Goal: Task Accomplishment & Management: Manage account settings

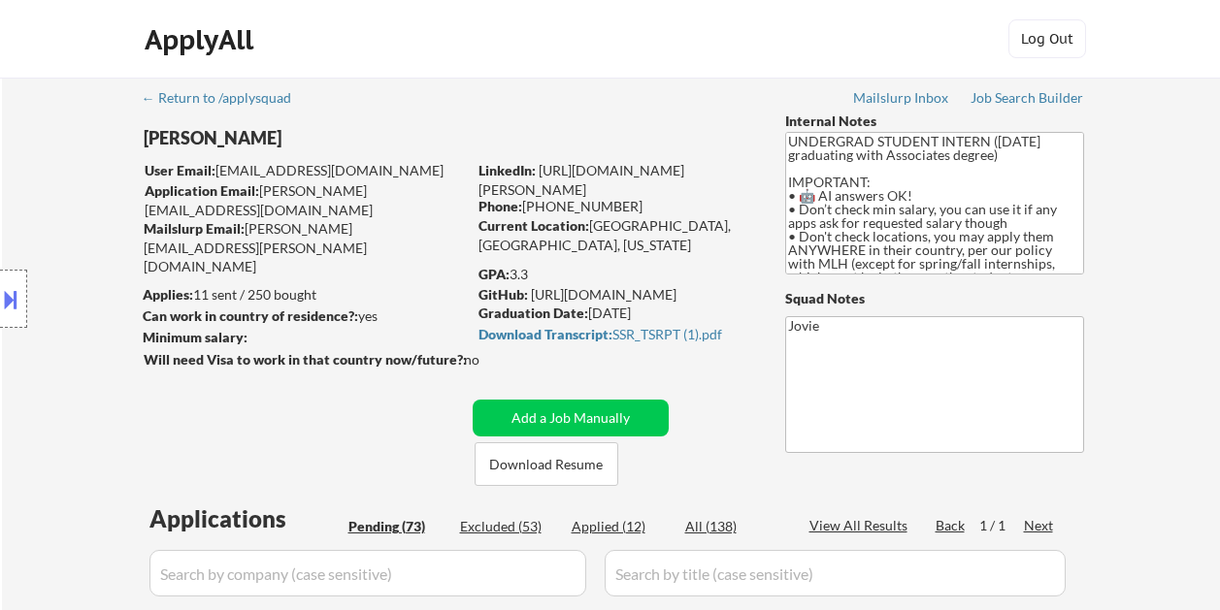
select select ""pending""
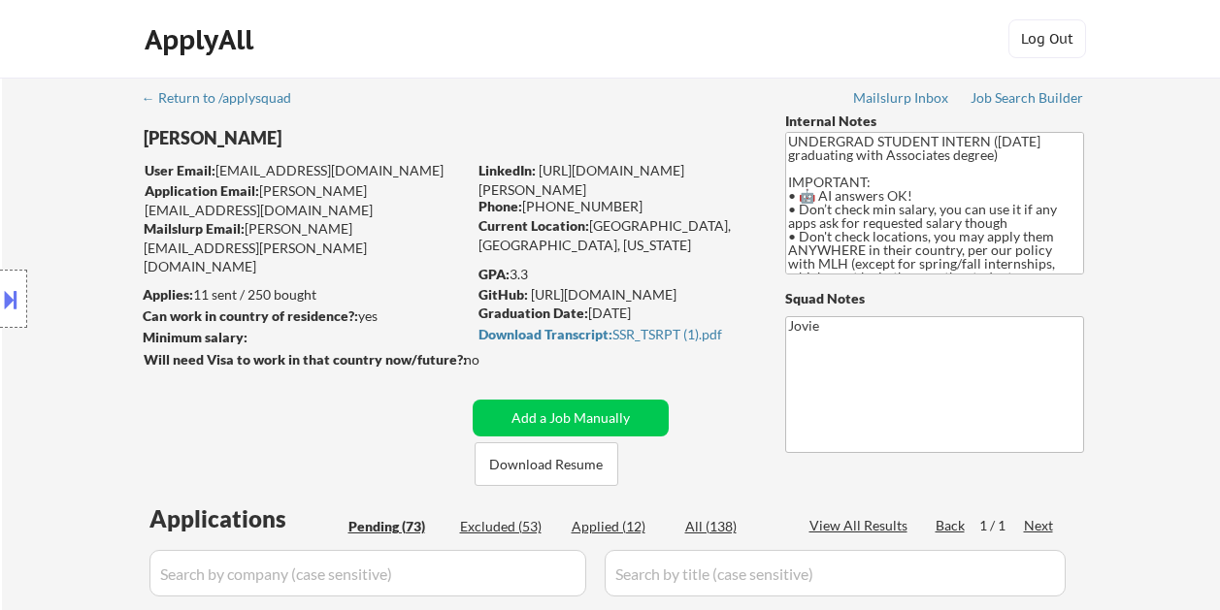
select select ""pending""
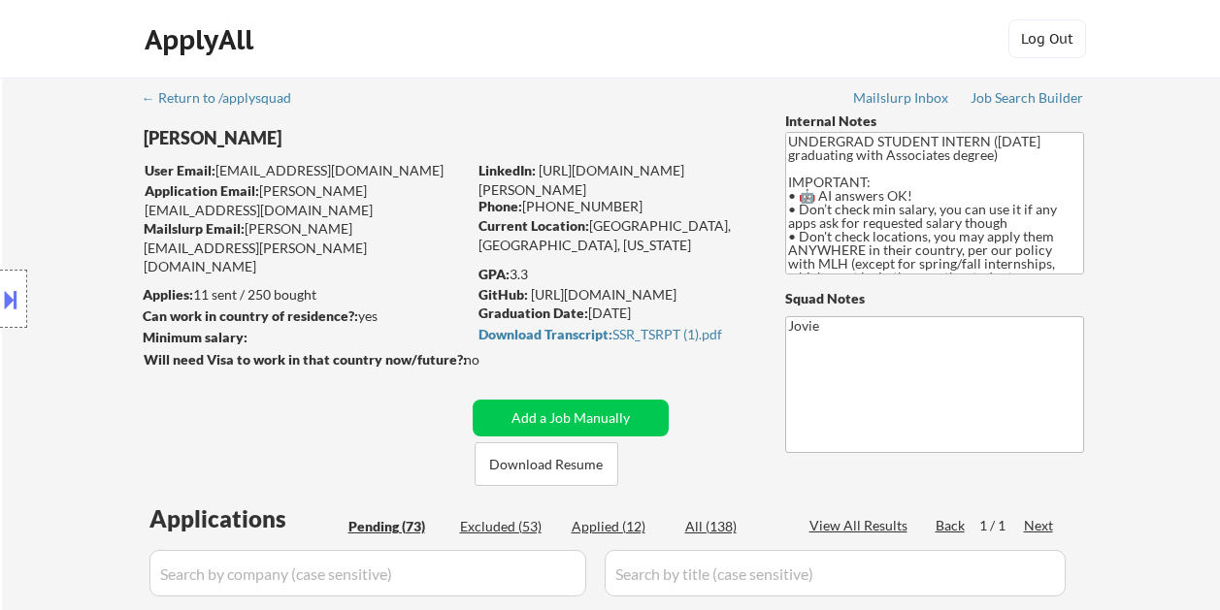
select select ""pending""
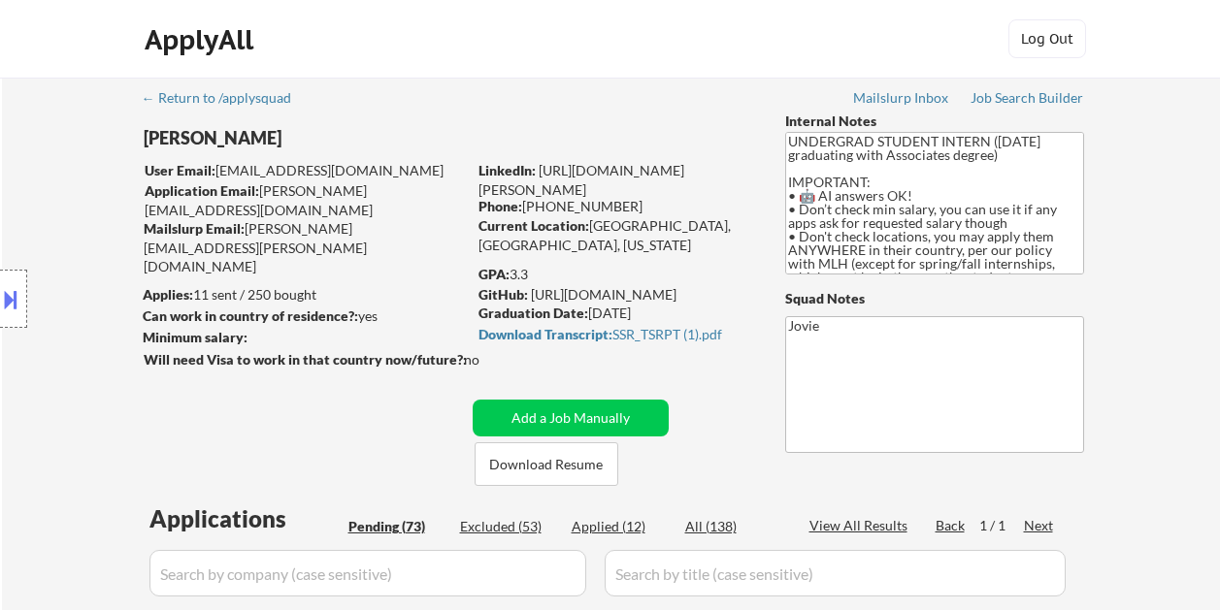
select select ""pending""
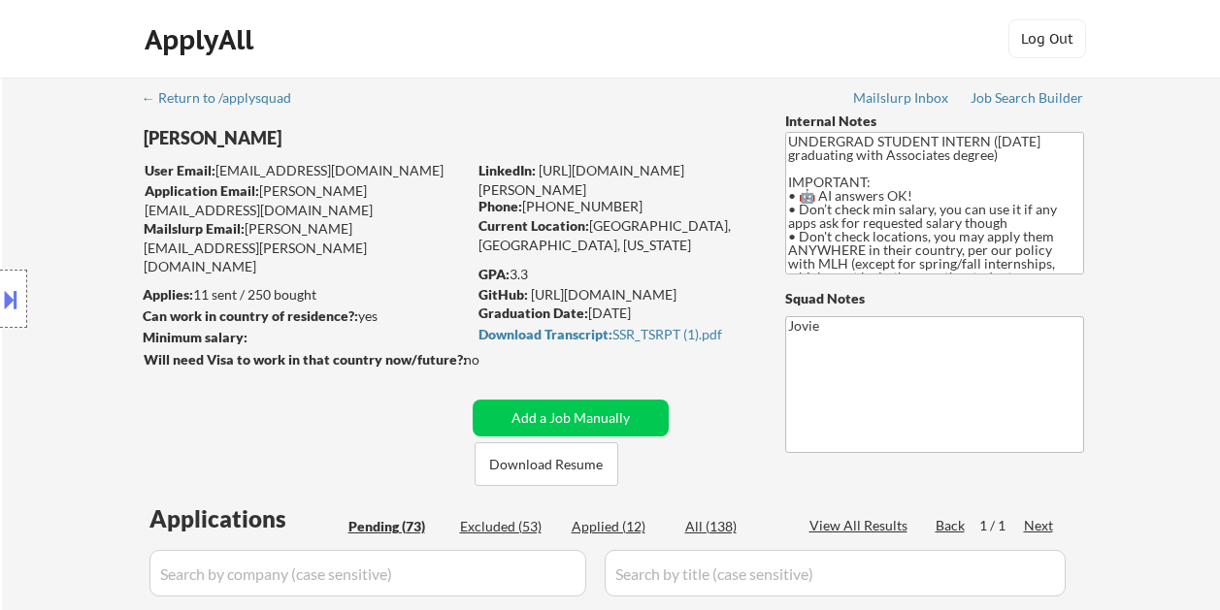
select select ""pending""
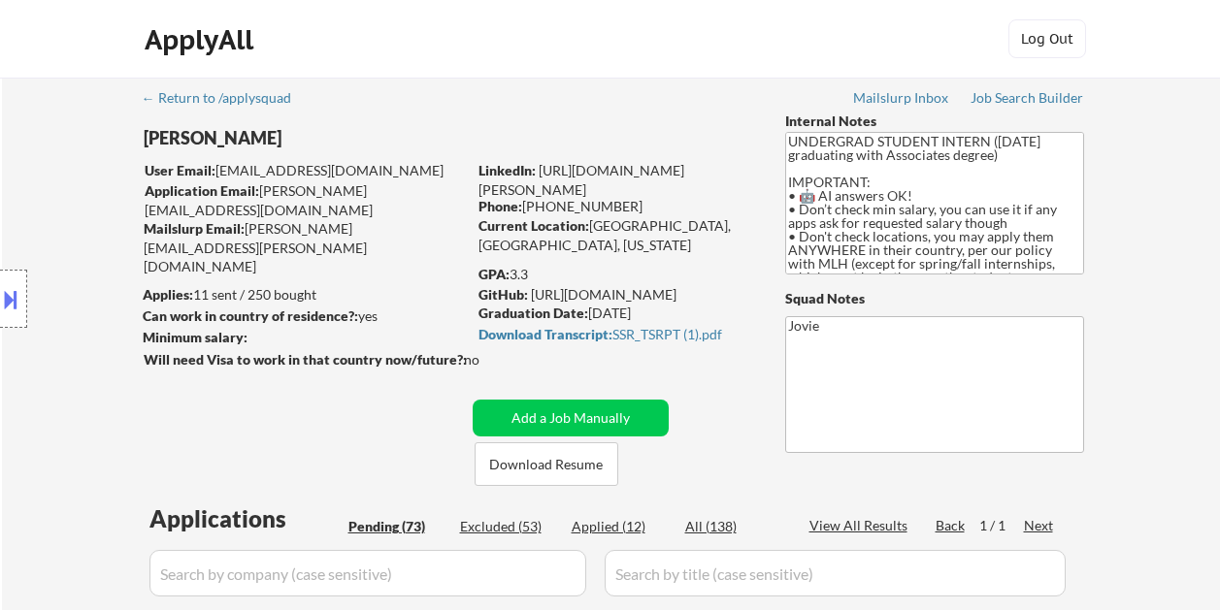
select select ""pending""
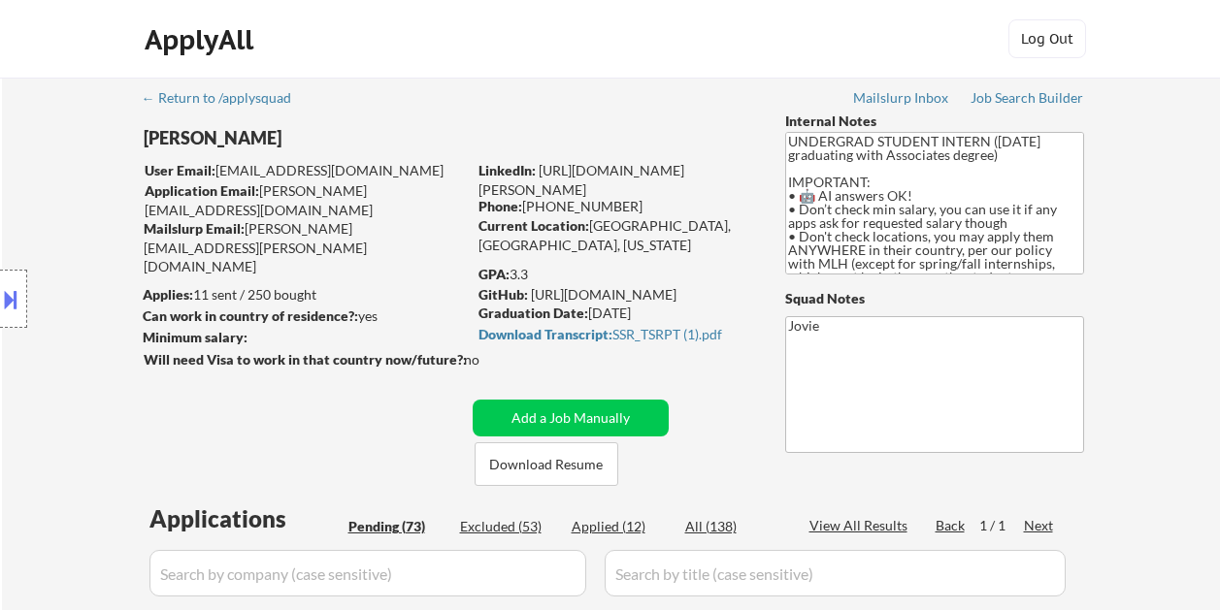
select select ""pending""
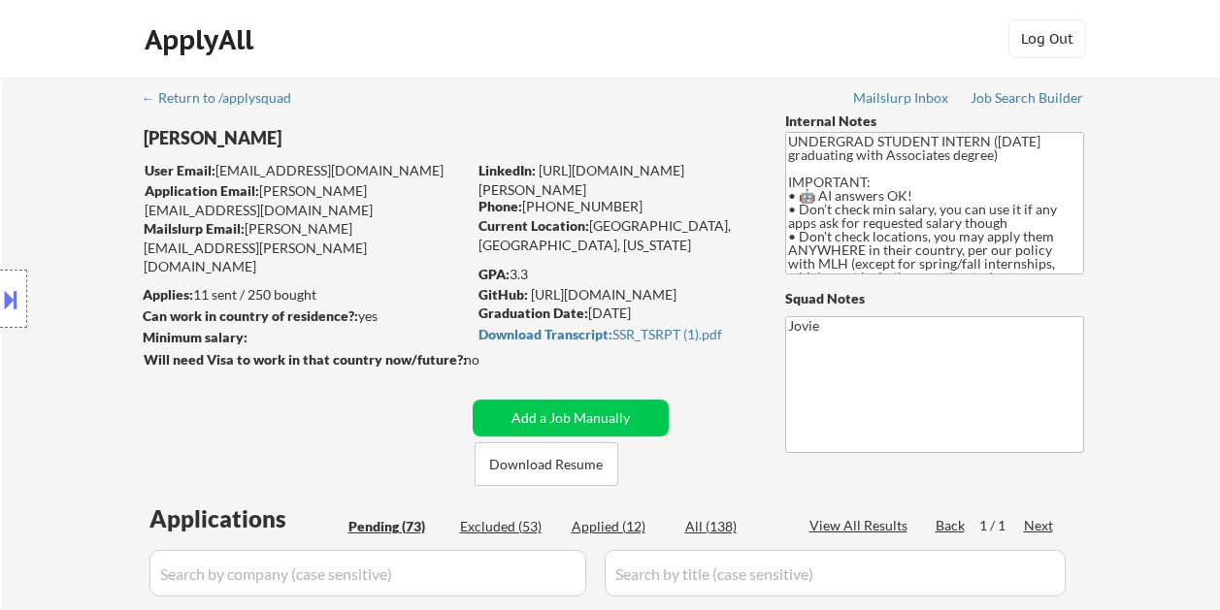
select select ""pending""
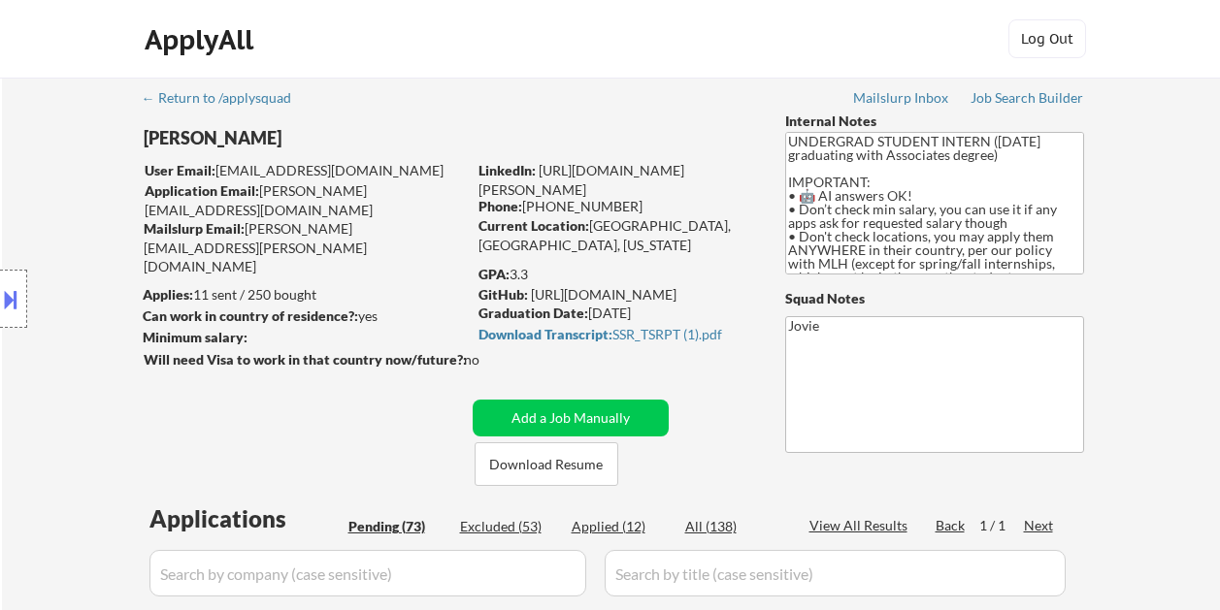
select select ""pending""
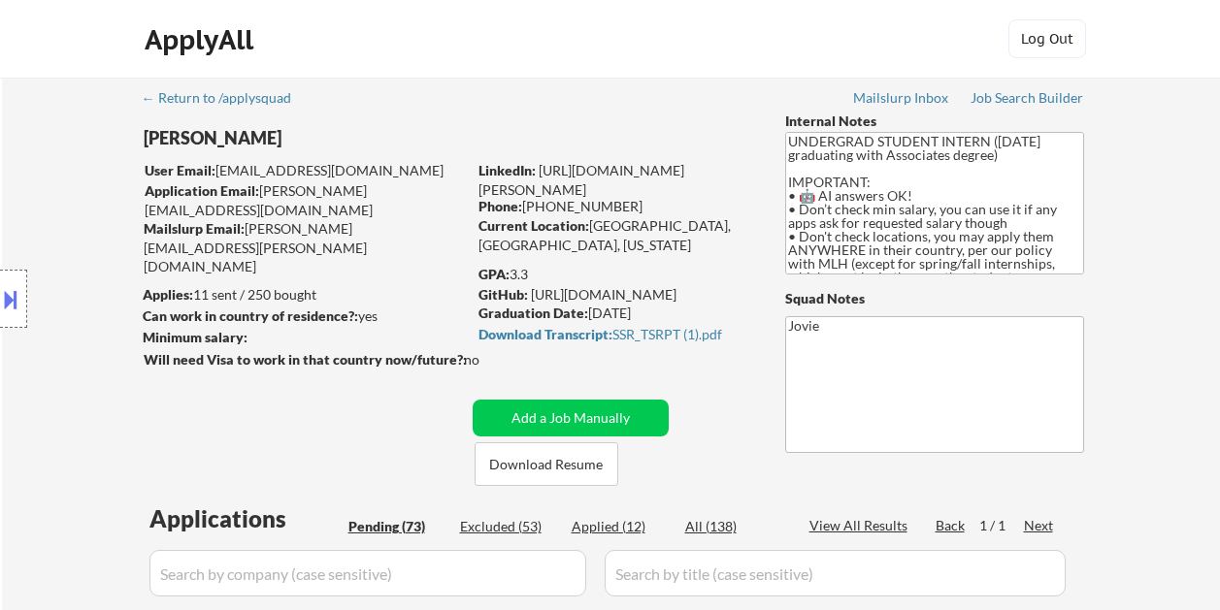
select select ""pending""
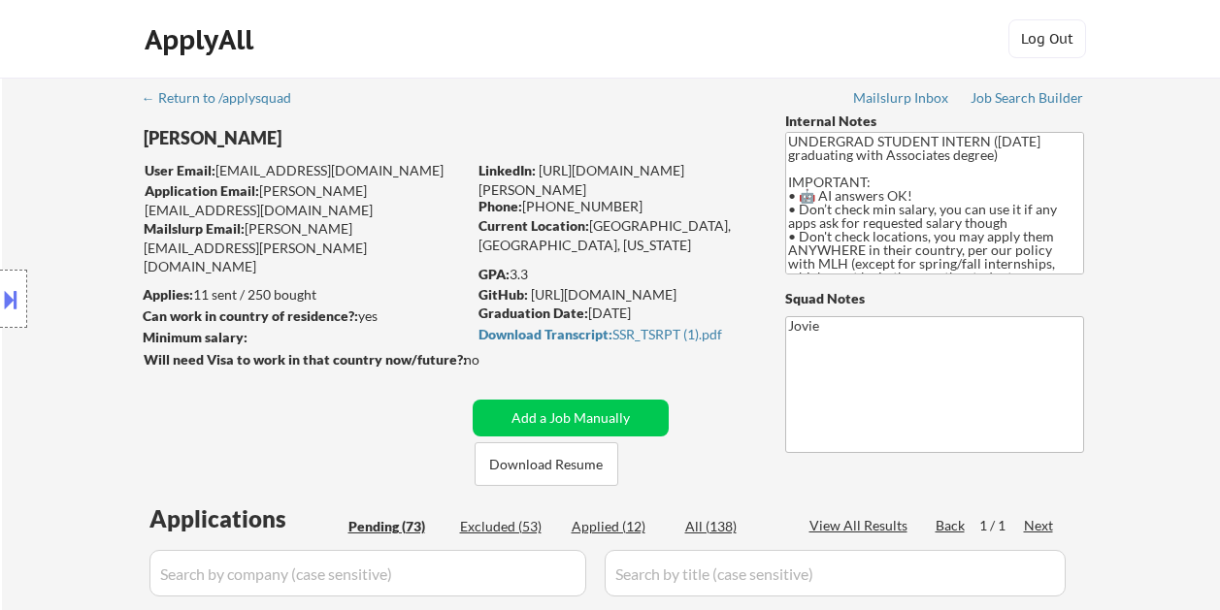
select select ""pending""
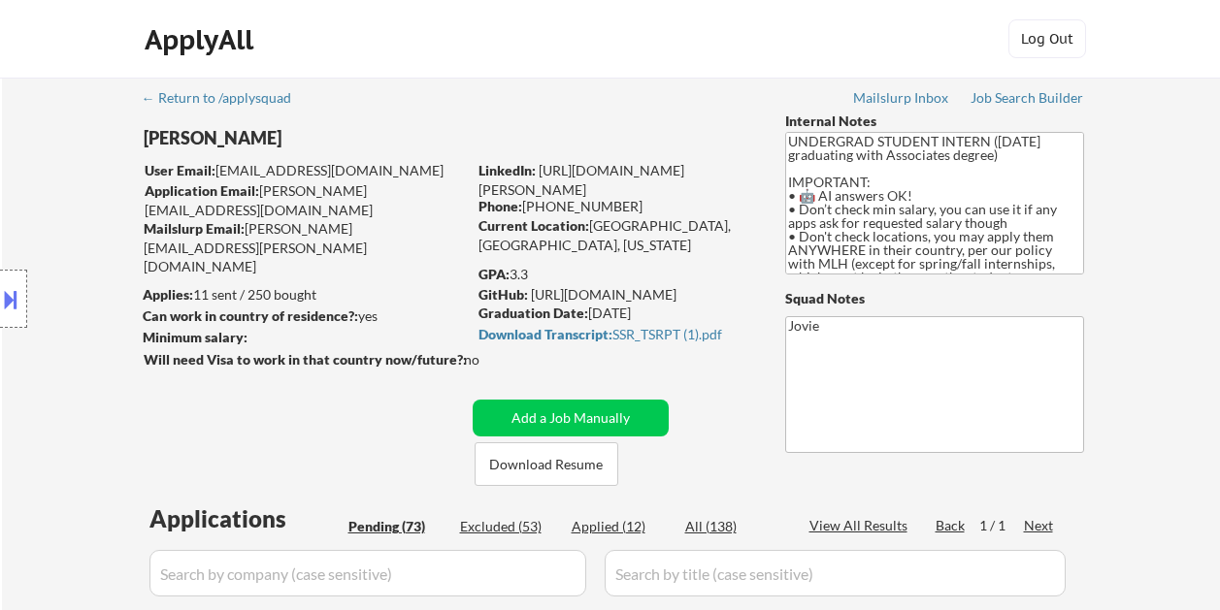
select select ""pending""
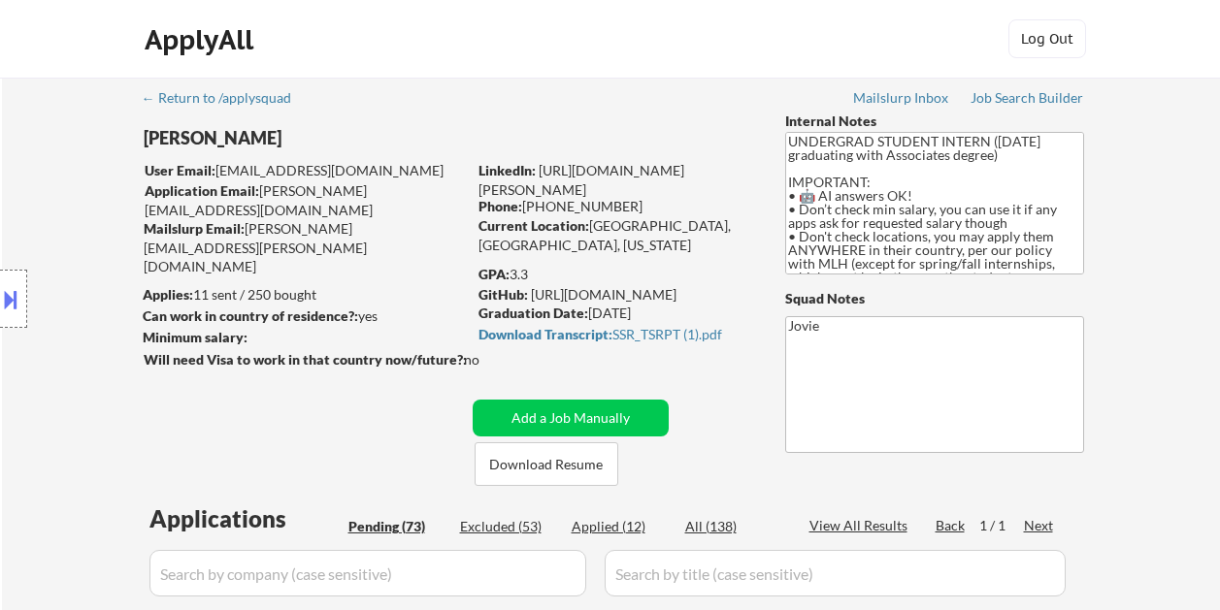
select select ""pending""
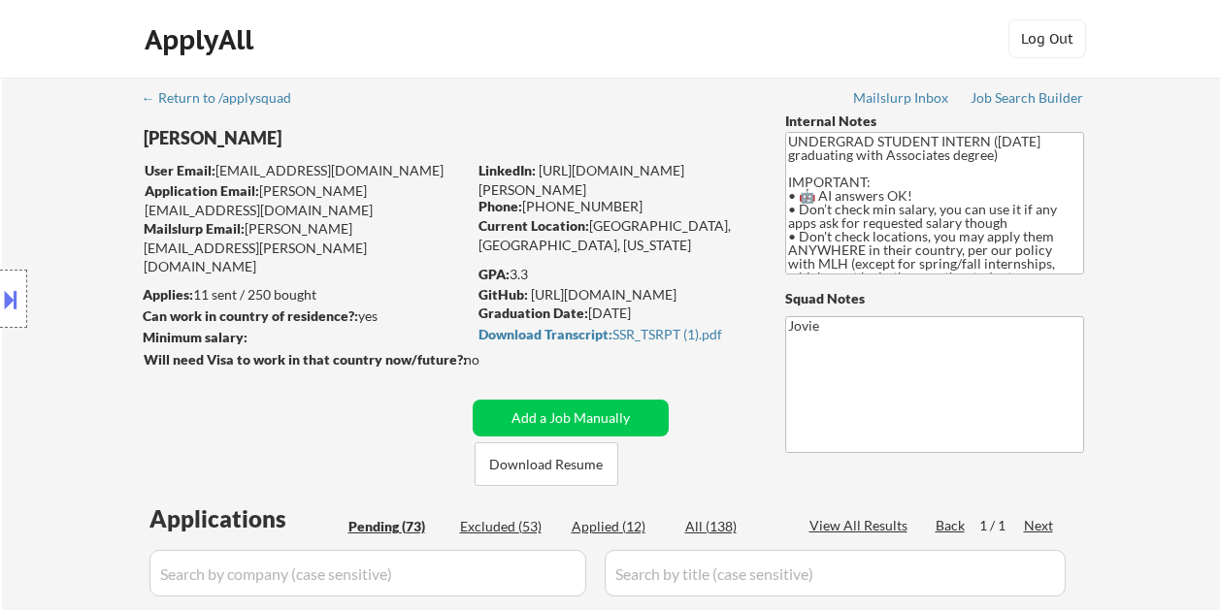
select select ""pending""
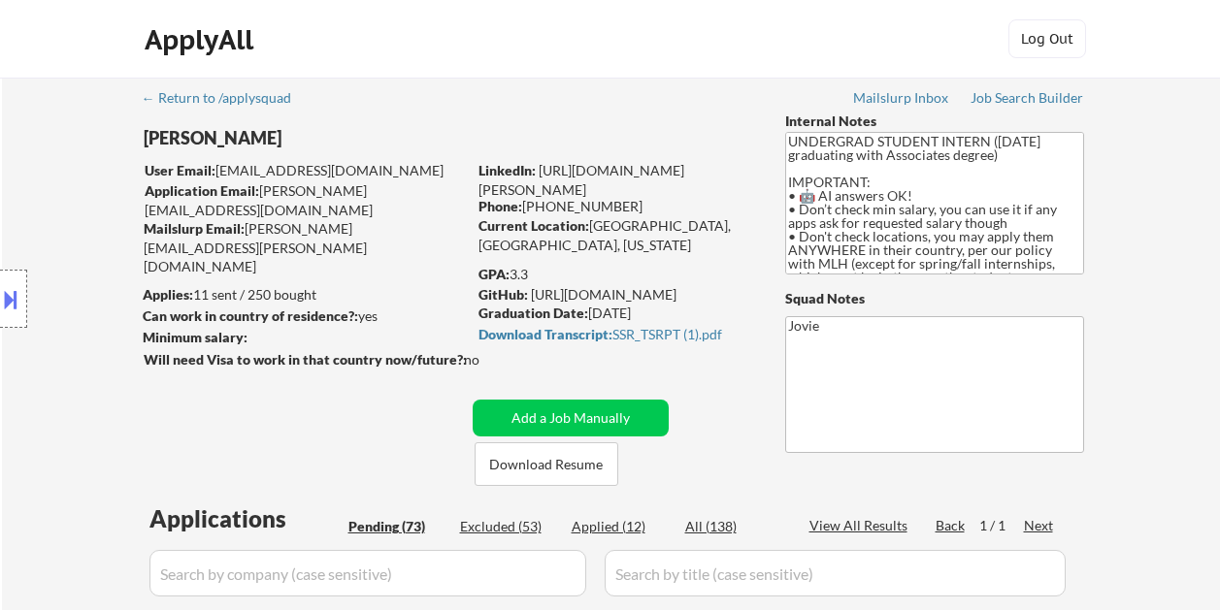
select select ""pending""
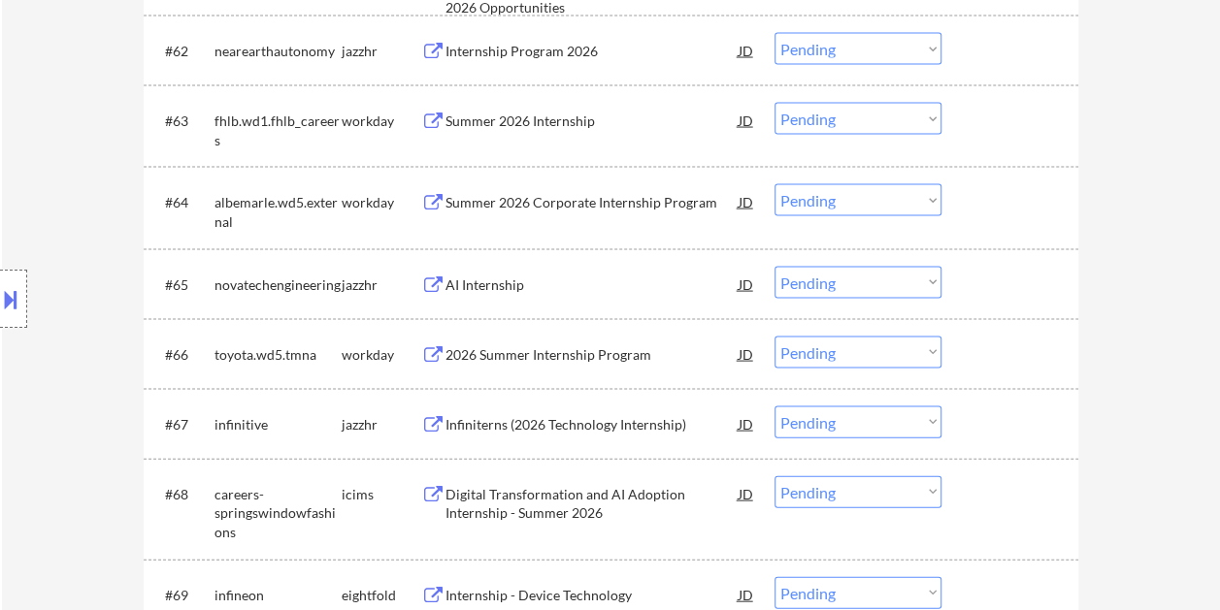
scroll to position [6016, 0]
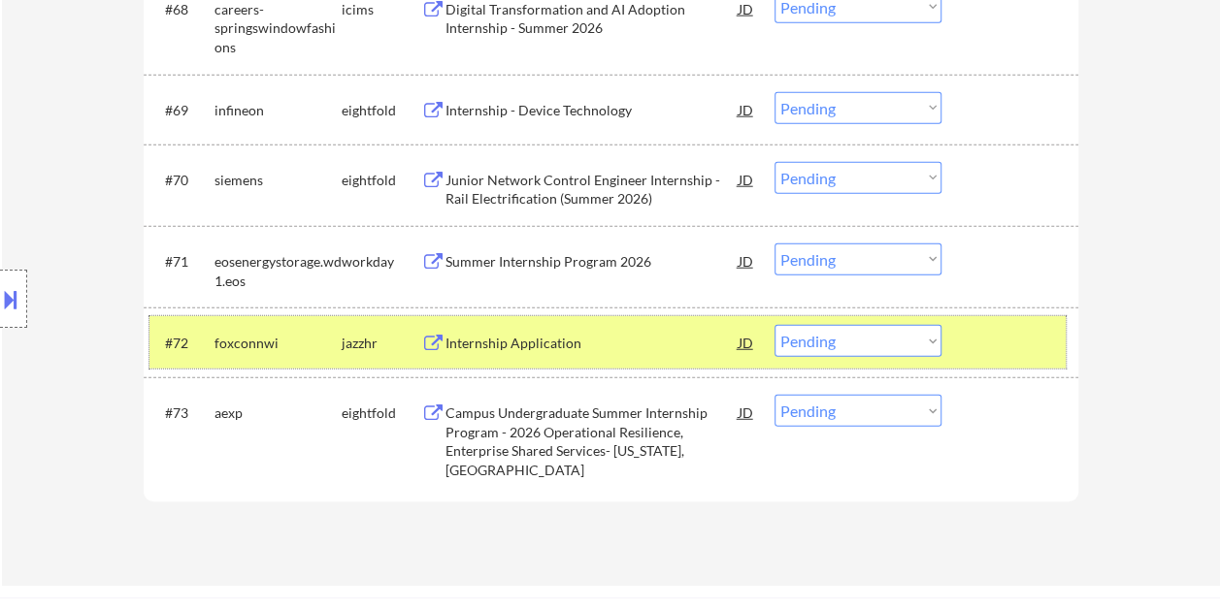
click at [1005, 352] on div at bounding box center [1011, 342] width 85 height 35
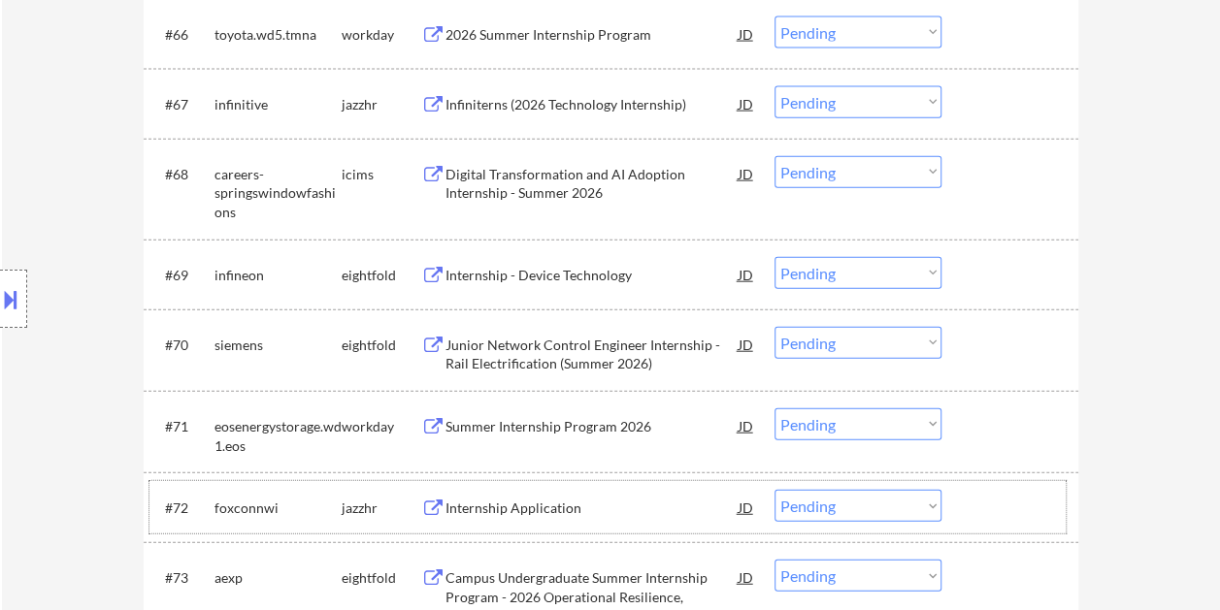
scroll to position [5822, 0]
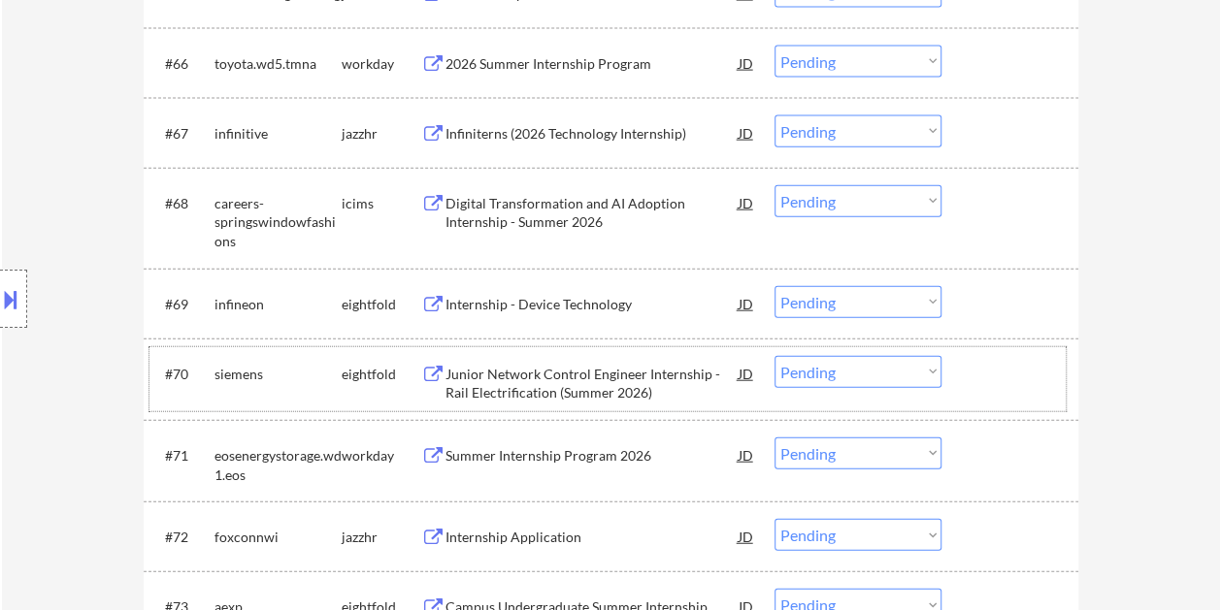
click at [984, 380] on div at bounding box center [1011, 373] width 85 height 35
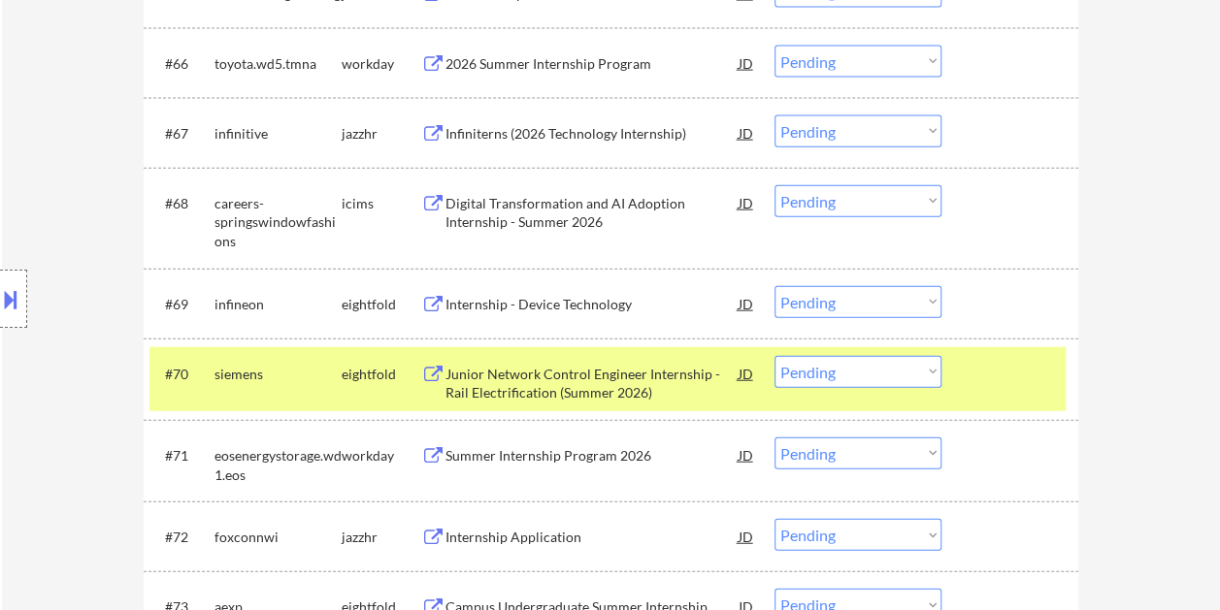
click at [601, 376] on div "Junior Network Control Engineer Internship - Rail Electrification (Summer 2026)" at bounding box center [591, 384] width 293 height 38
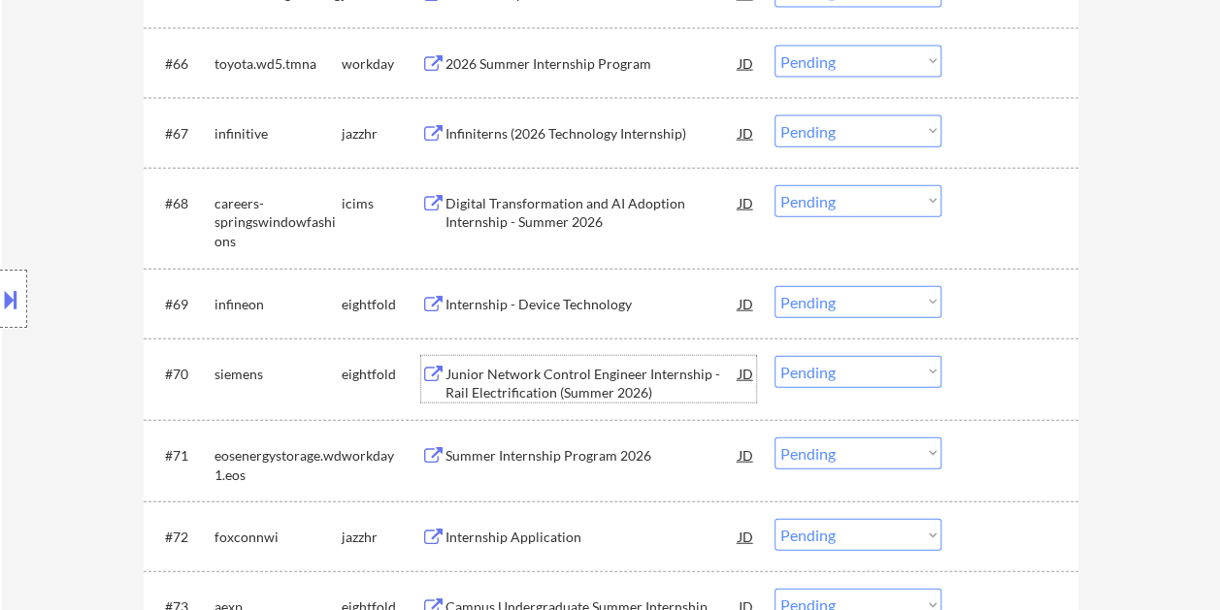
click at [964, 389] on div "#70 siemens eightfold Junior Network Control Engineer Internship - Rail Electri…" at bounding box center [607, 379] width 916 height 64
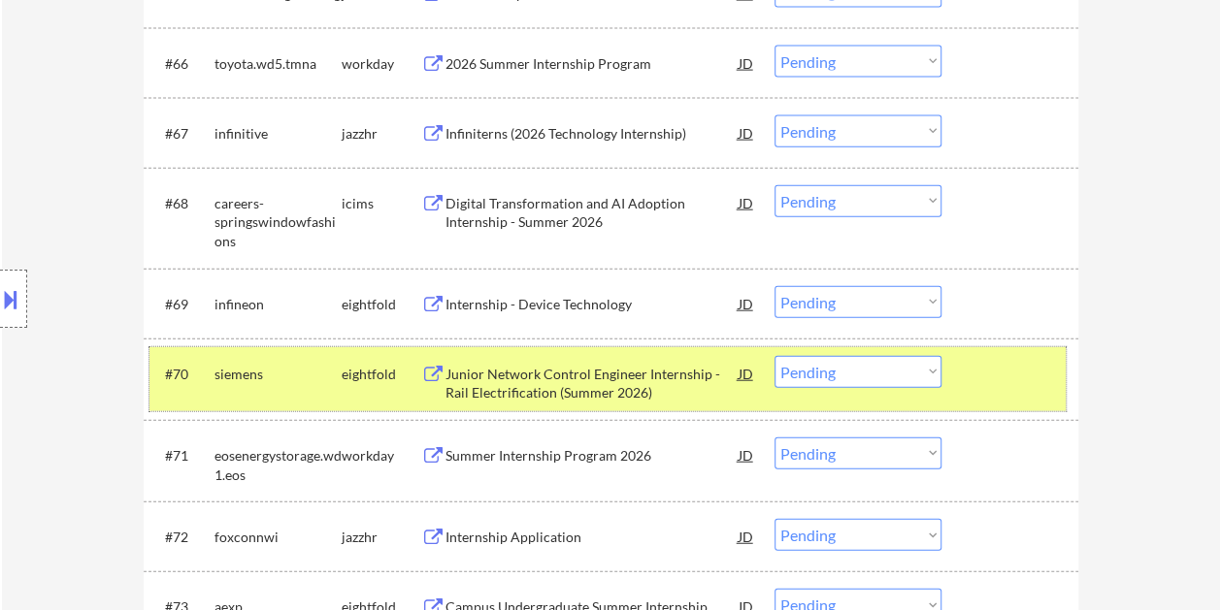
click at [976, 379] on div at bounding box center [1011, 373] width 85 height 35
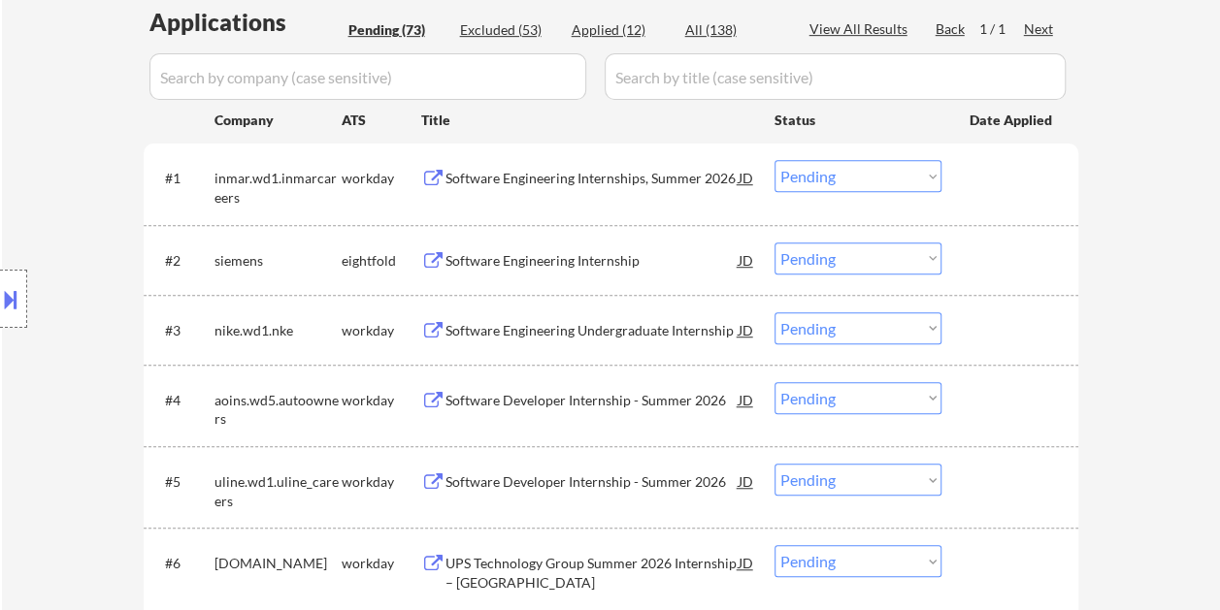
scroll to position [582, 0]
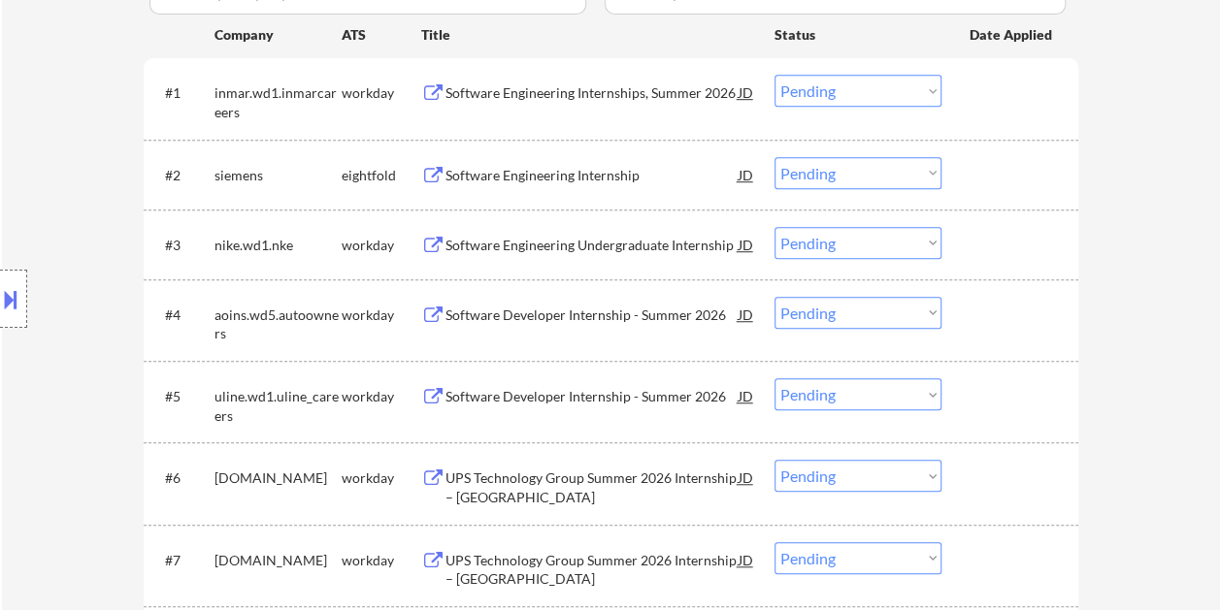
click at [989, 80] on div at bounding box center [1011, 92] width 85 height 35
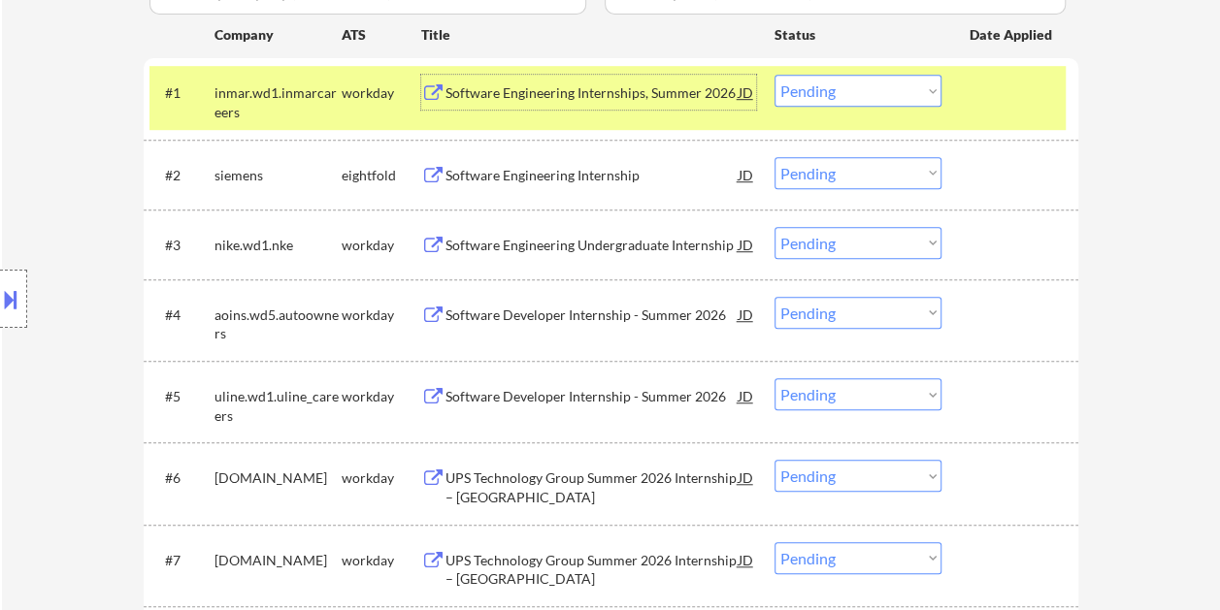
click at [605, 87] on div "Software Engineering Internships, Summer 2026" at bounding box center [591, 92] width 293 height 19
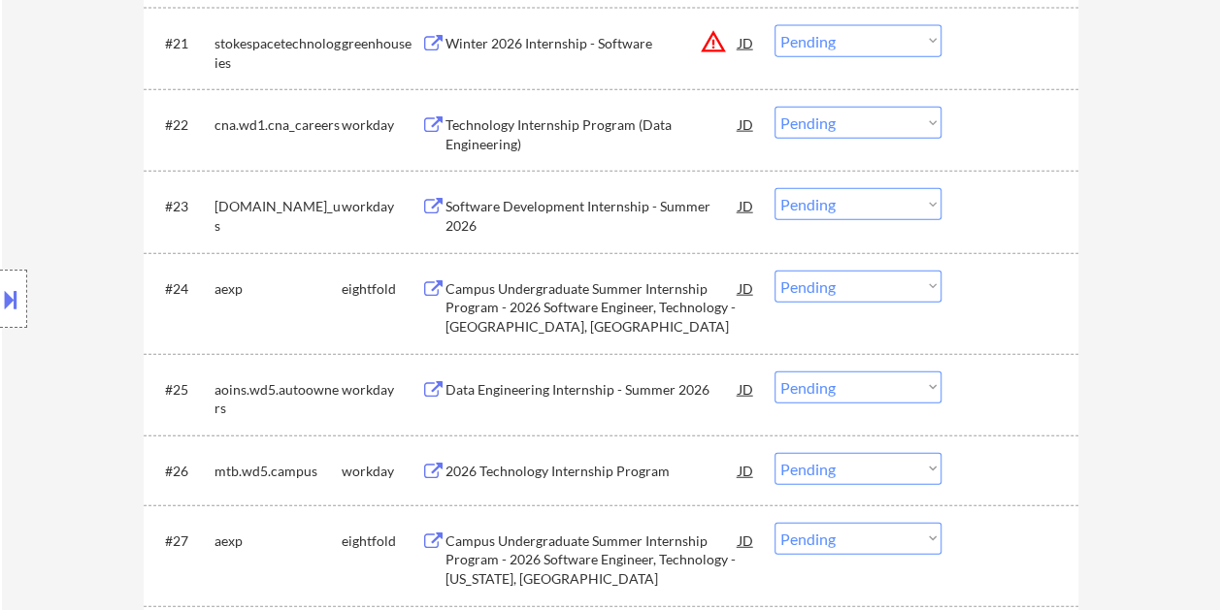
scroll to position [2135, 0]
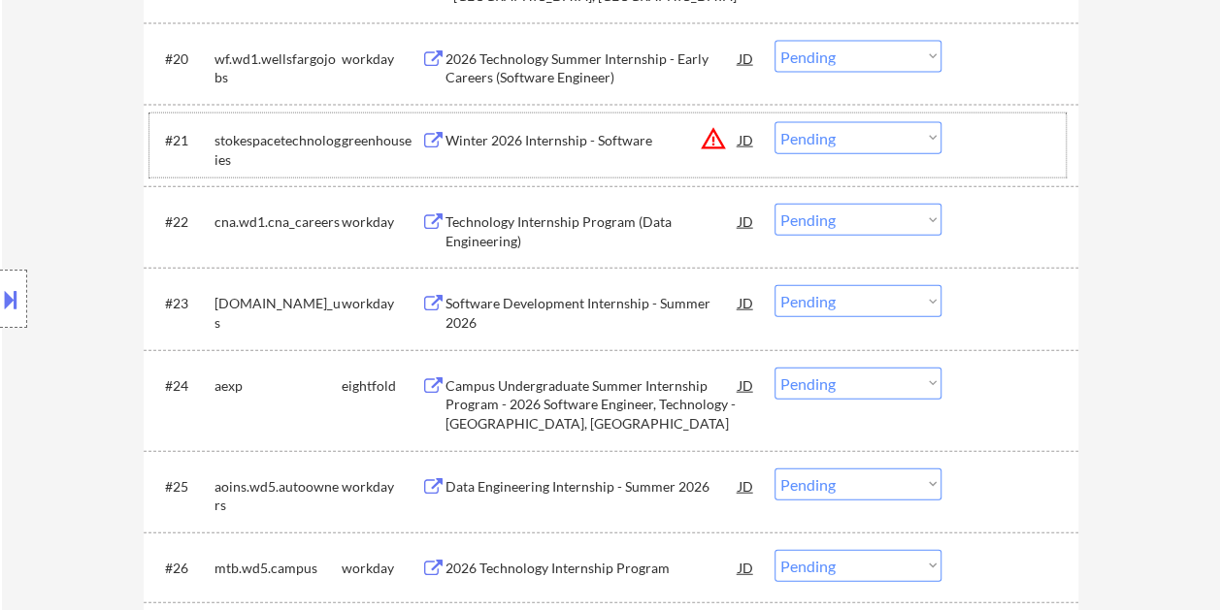
drag, startPoint x: 1033, startPoint y: 120, endPoint x: 926, endPoint y: 140, distance: 109.4
click at [1034, 120] on div "#21 stokespacetechnologies greenhouse Winter 2026 Internship - Software JD warn…" at bounding box center [607, 146] width 916 height 64
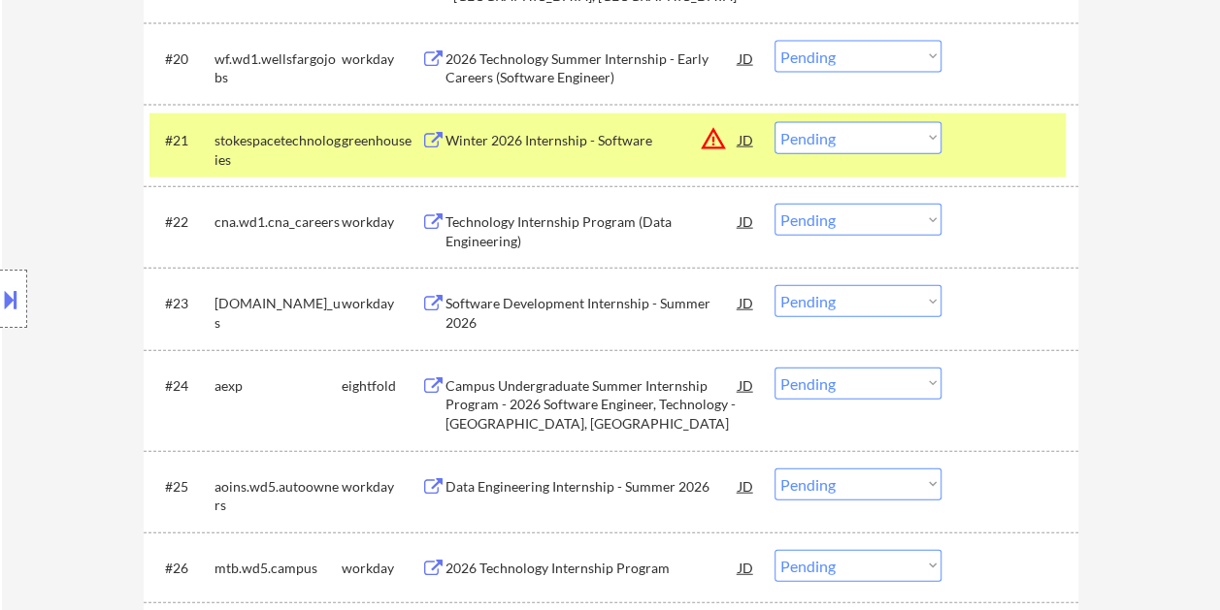
click at [660, 146] on div "Winter 2026 Internship - Software" at bounding box center [591, 140] width 293 height 19
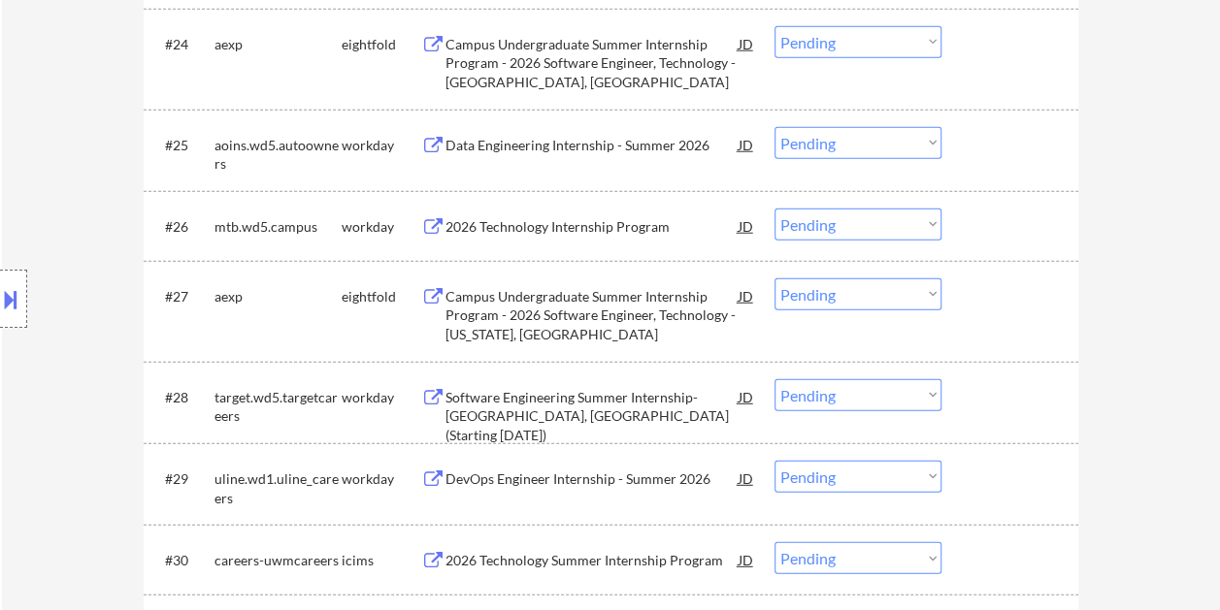
scroll to position [2329, 0]
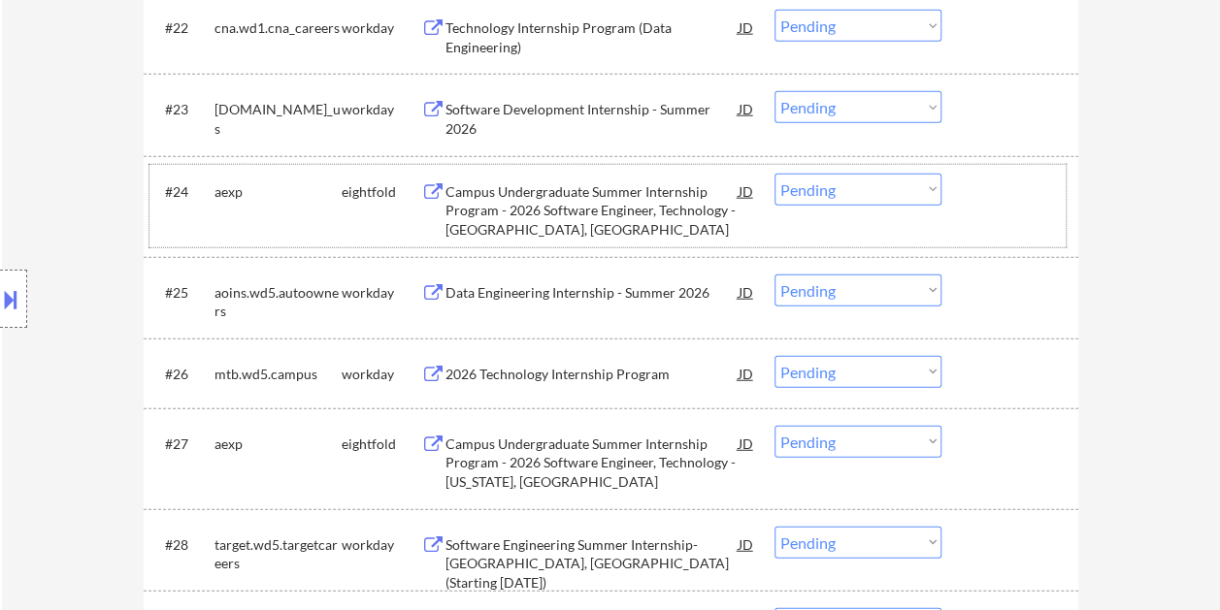
drag, startPoint x: 986, startPoint y: 214, endPoint x: 709, endPoint y: 192, distance: 277.4
click at [986, 213] on div "#24 aexp eightfold Campus Undergraduate Summer Internship Program - 2026 Softwa…" at bounding box center [607, 206] width 916 height 83
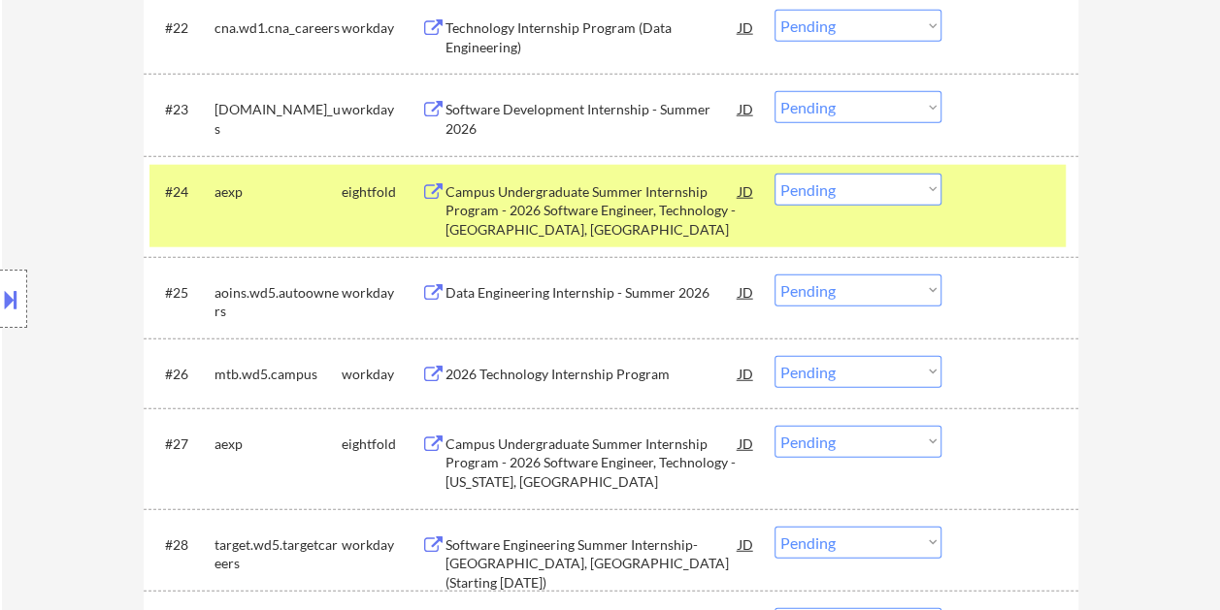
click at [624, 186] on div "Campus Undergraduate Summer Internship Program - 2026 Software Engineer, Techno…" at bounding box center [591, 210] width 293 height 57
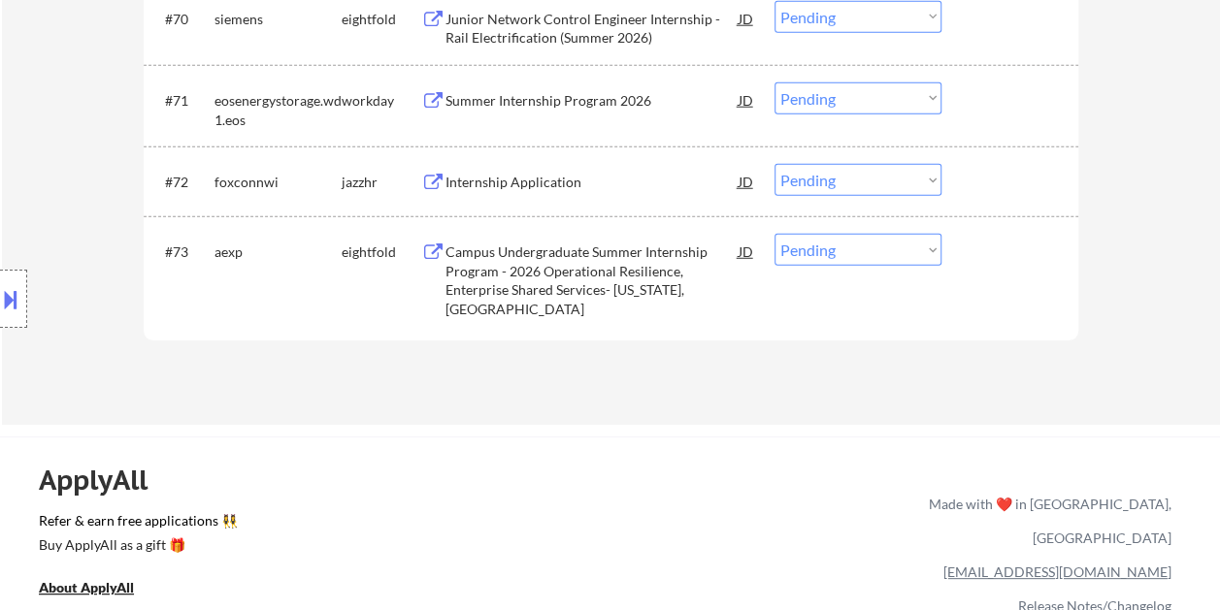
scroll to position [6210, 0]
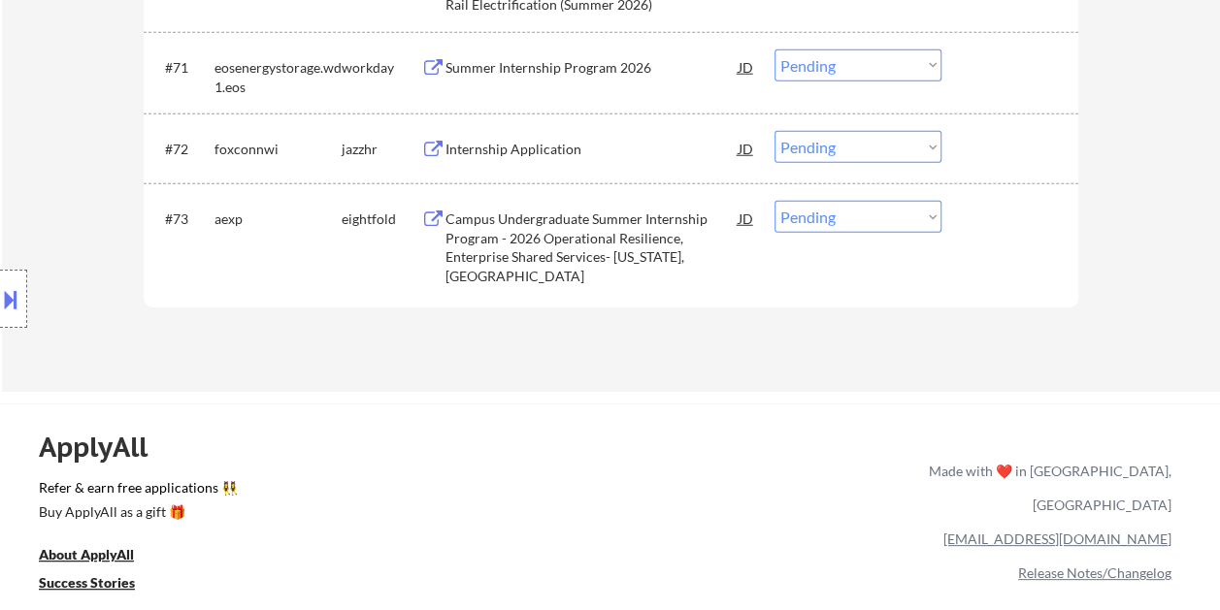
drag, startPoint x: 992, startPoint y: 137, endPoint x: 852, endPoint y: 159, distance: 141.5
click at [992, 137] on div at bounding box center [1011, 148] width 85 height 35
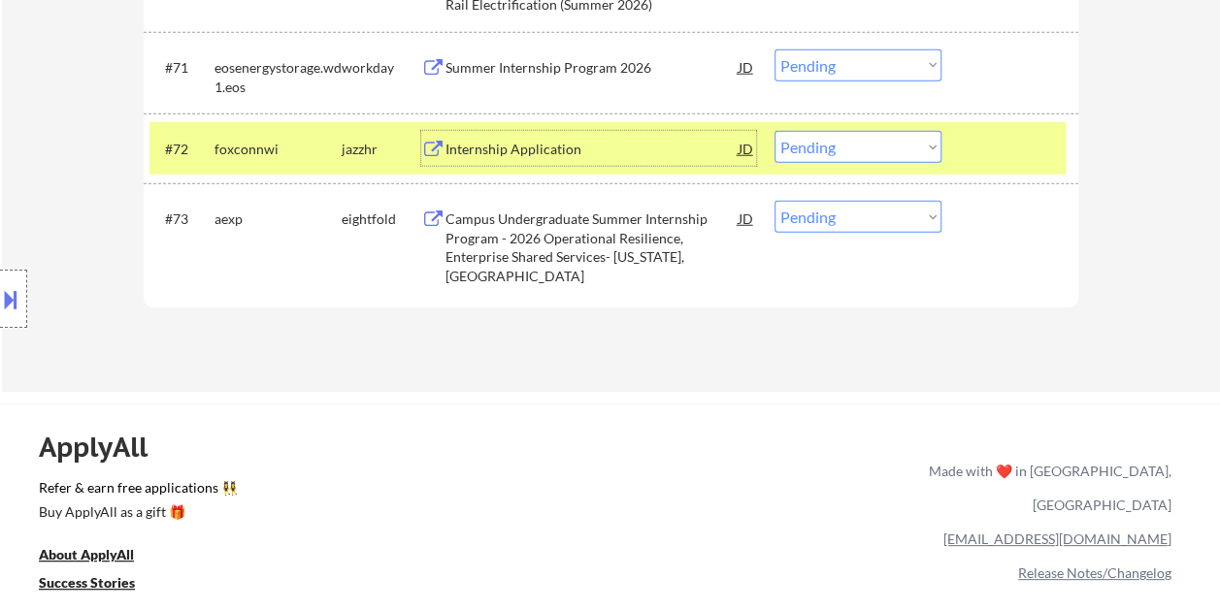
click at [505, 147] on div "Internship Application" at bounding box center [591, 149] width 293 height 19
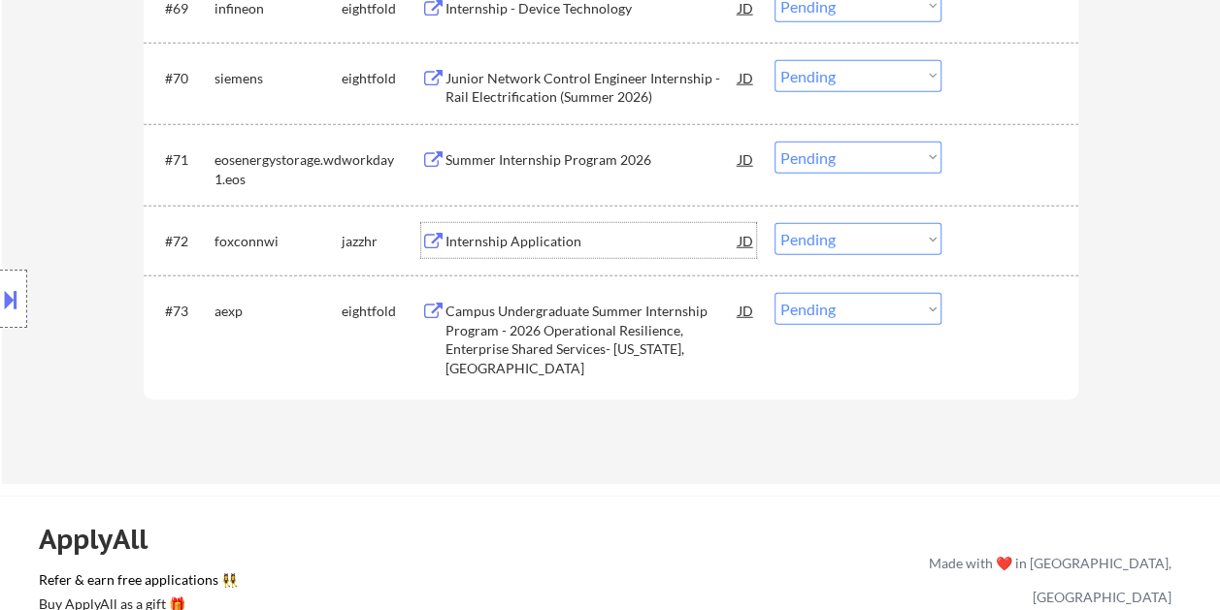
scroll to position [6113, 0]
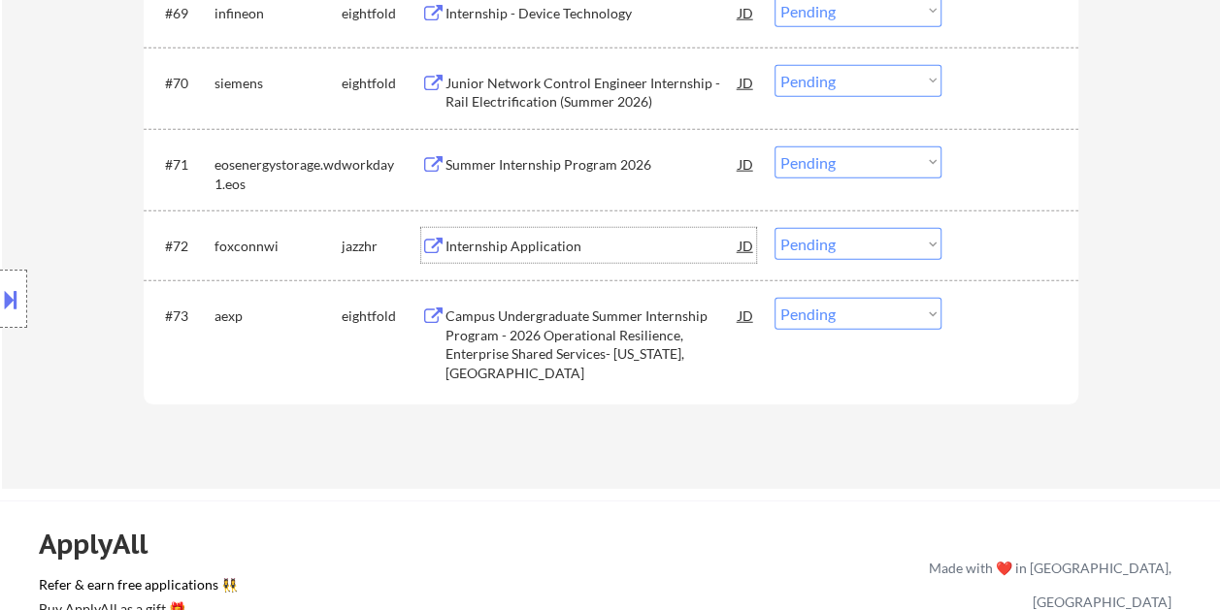
click at [1025, 245] on div at bounding box center [1011, 245] width 85 height 35
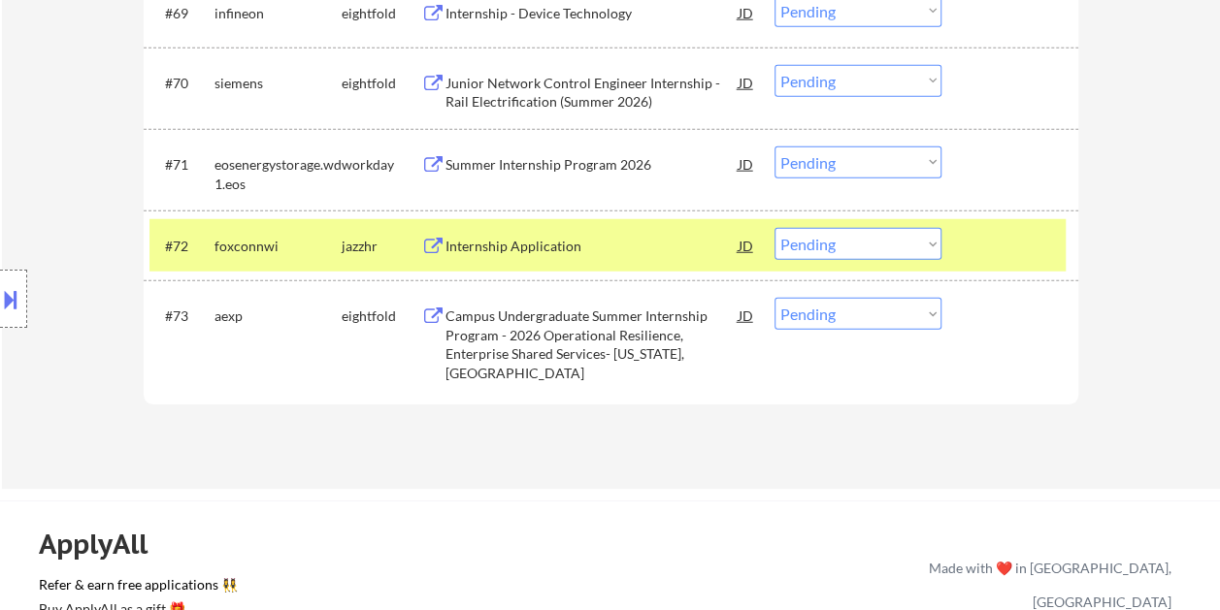
click at [970, 245] on div at bounding box center [1011, 245] width 85 height 35
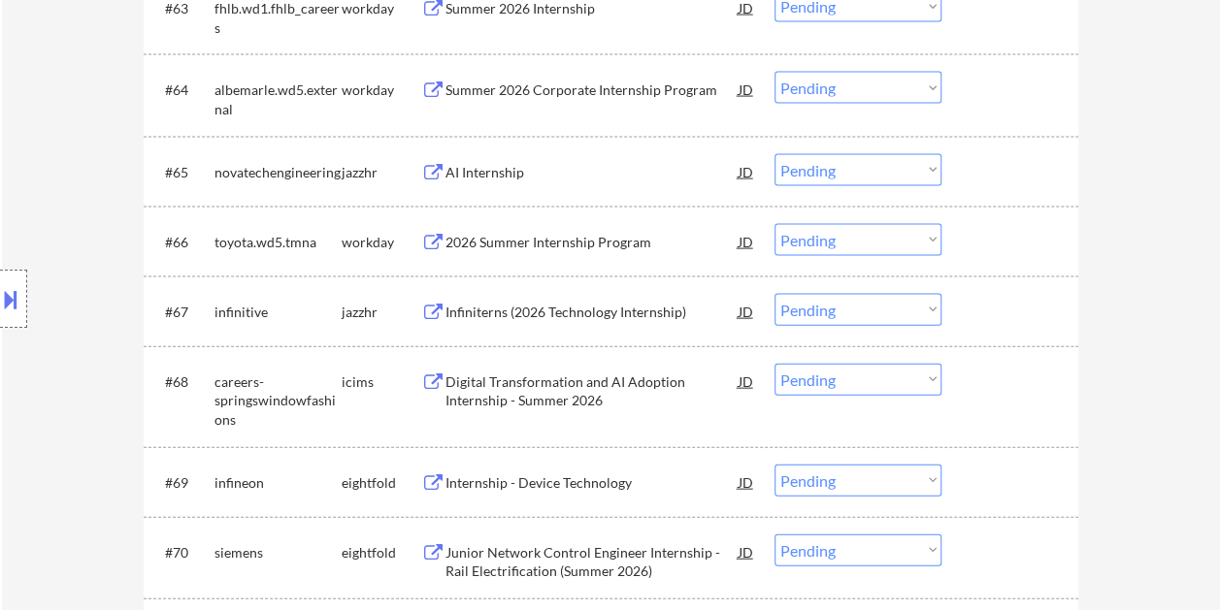
scroll to position [5628, 0]
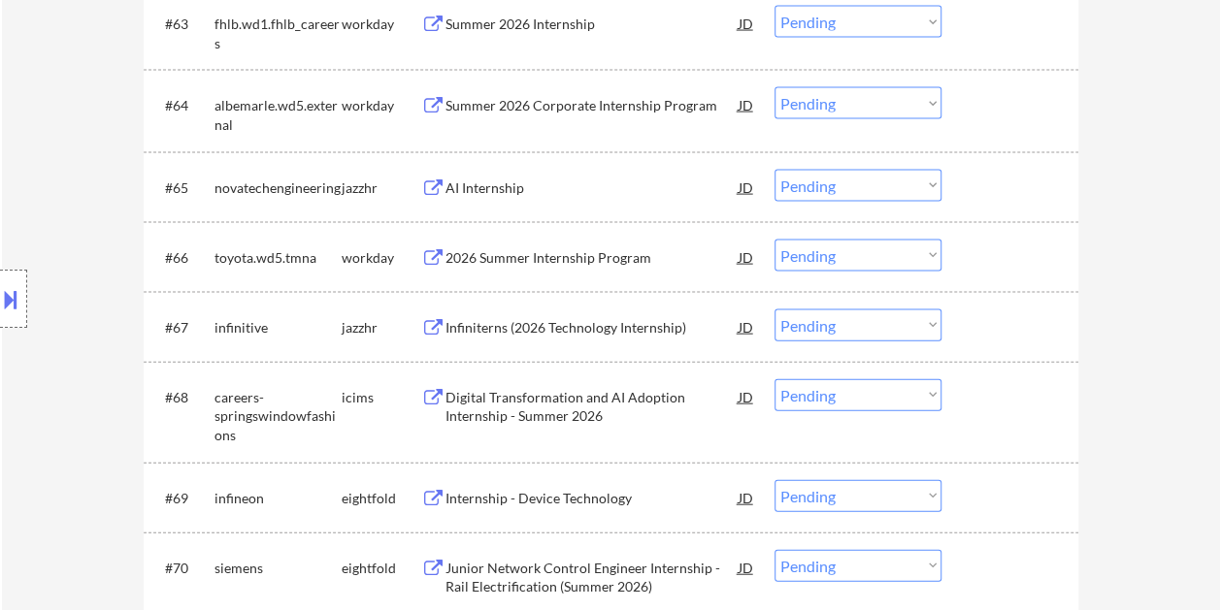
click at [993, 182] on div at bounding box center [1011, 187] width 85 height 35
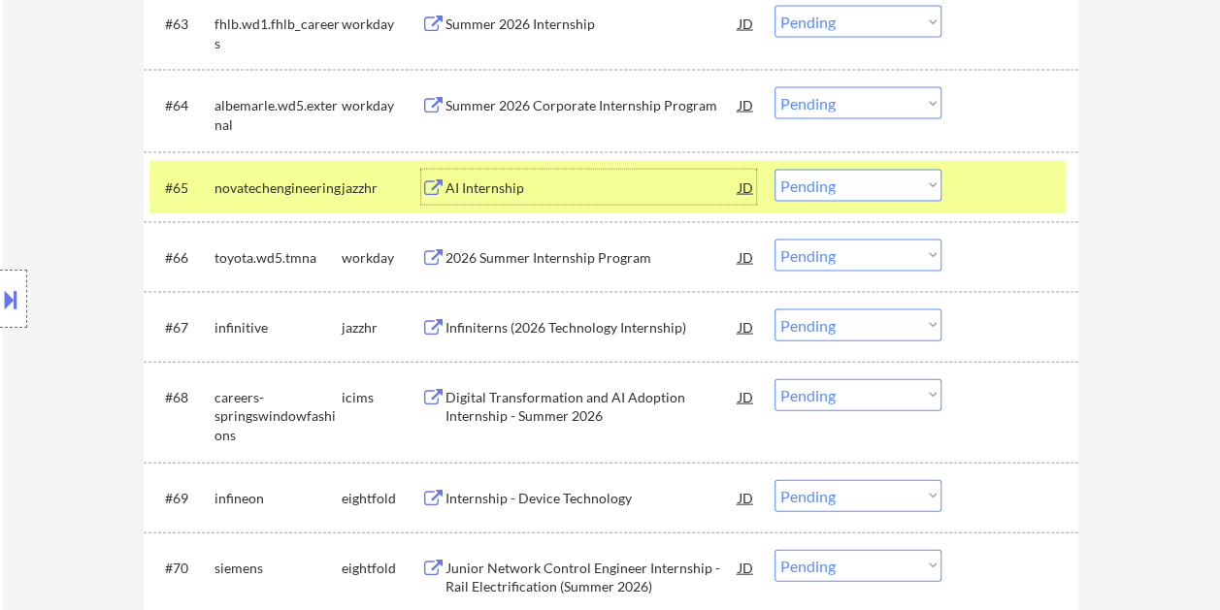
click at [584, 180] on div "AI Internship" at bounding box center [591, 188] width 293 height 19
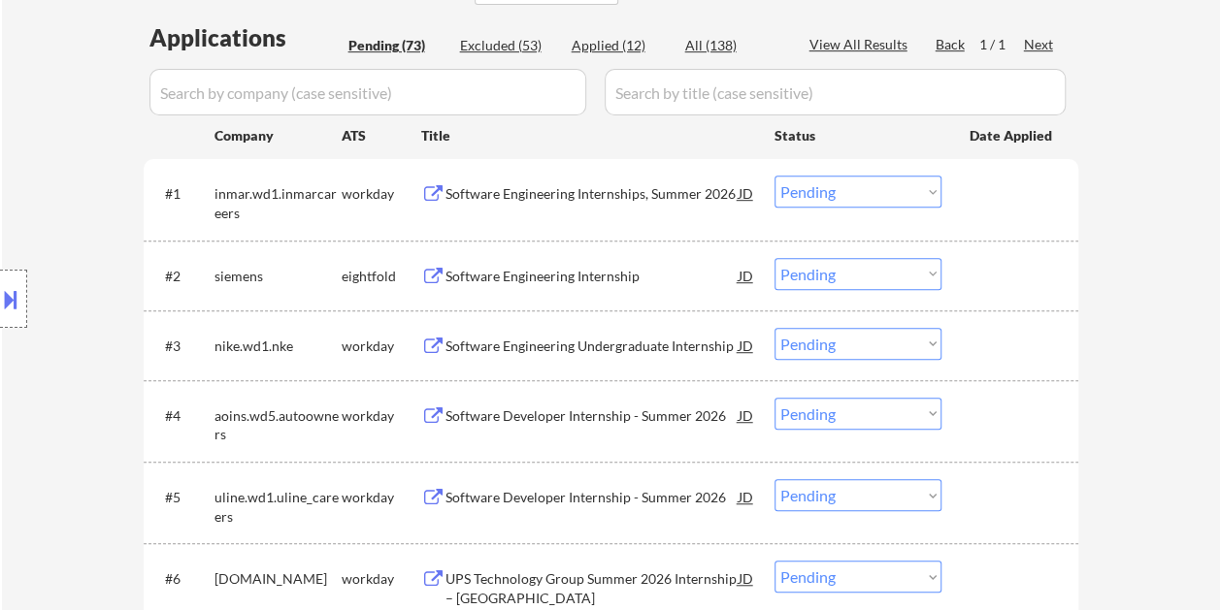
scroll to position [485, 0]
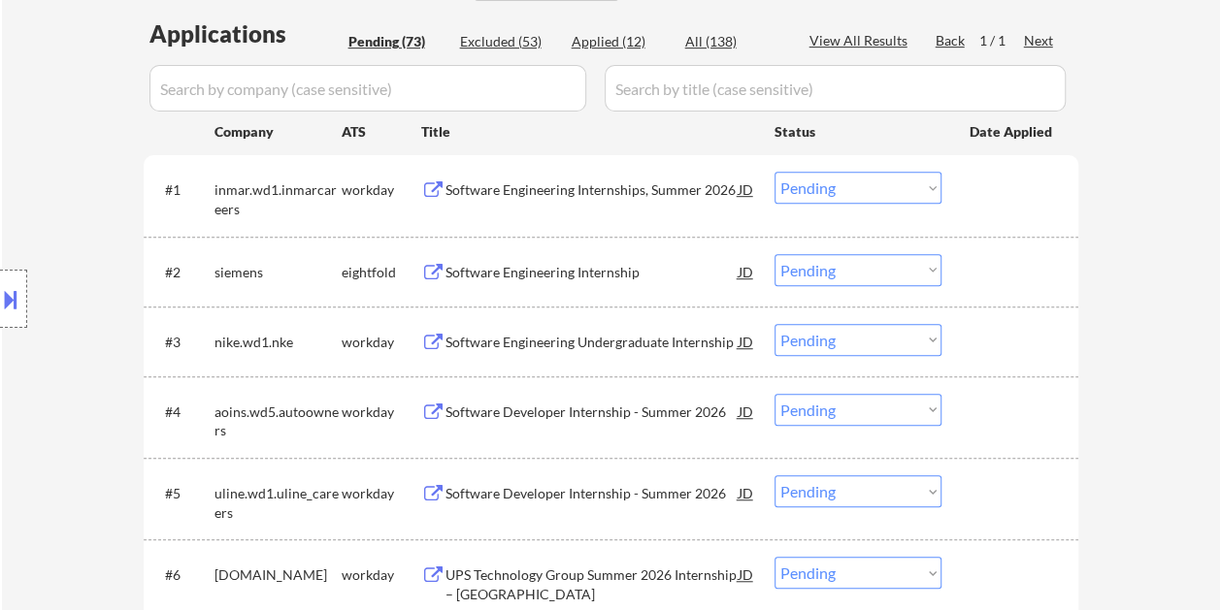
click at [1025, 175] on div at bounding box center [1011, 189] width 85 height 35
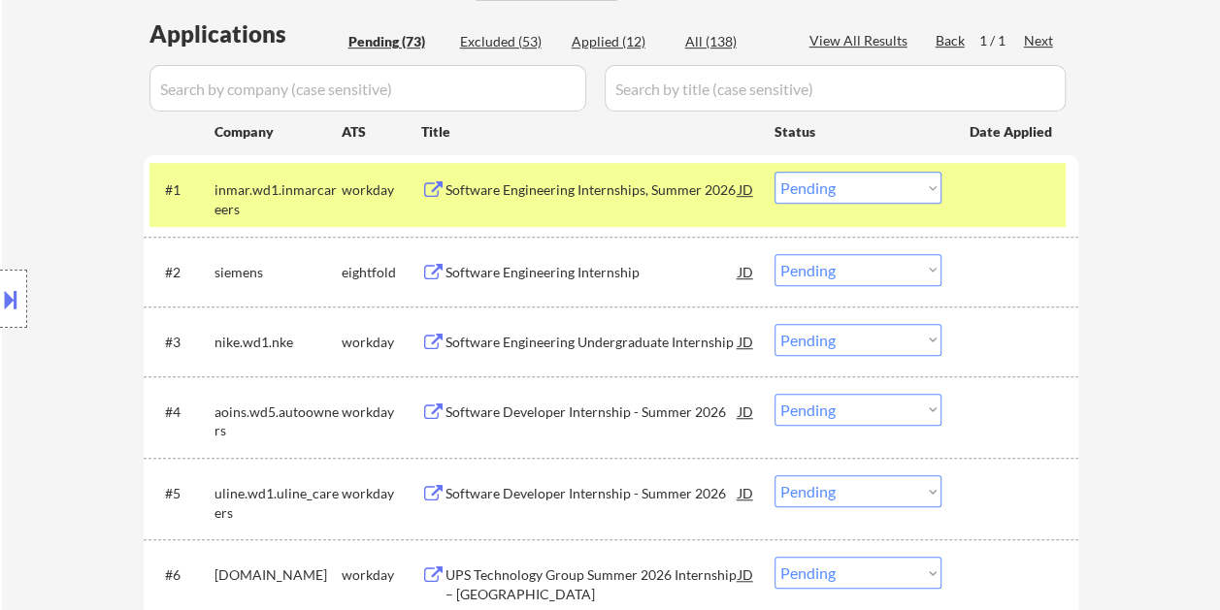
click at [616, 191] on div "Software Engineering Internships, Summer 2026" at bounding box center [591, 189] width 293 height 19
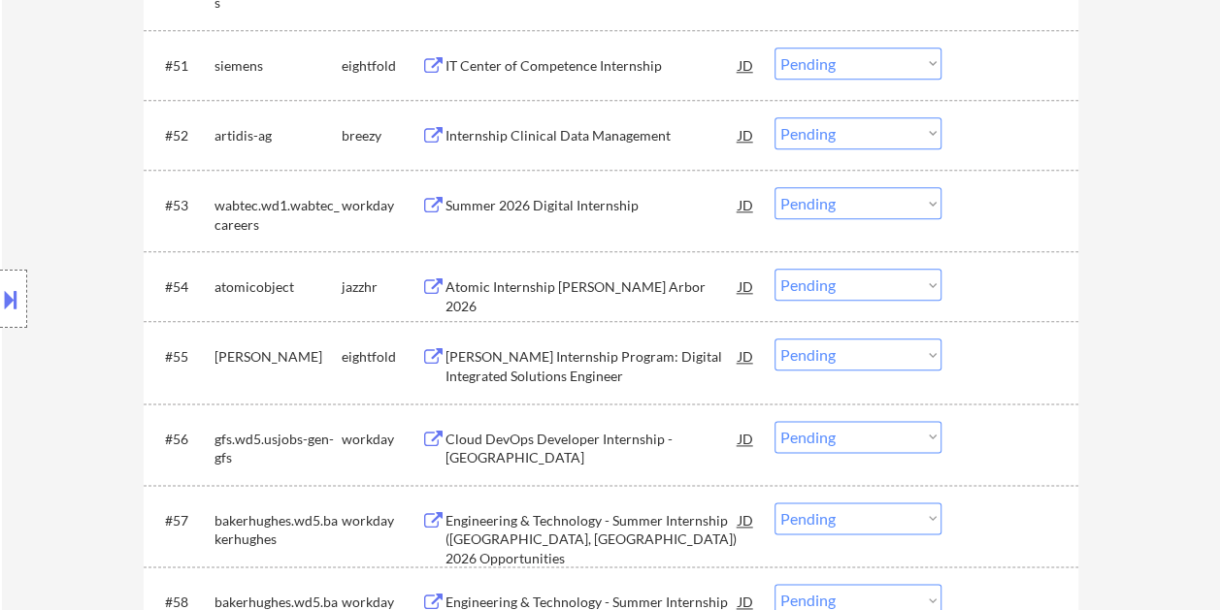
scroll to position [4657, 0]
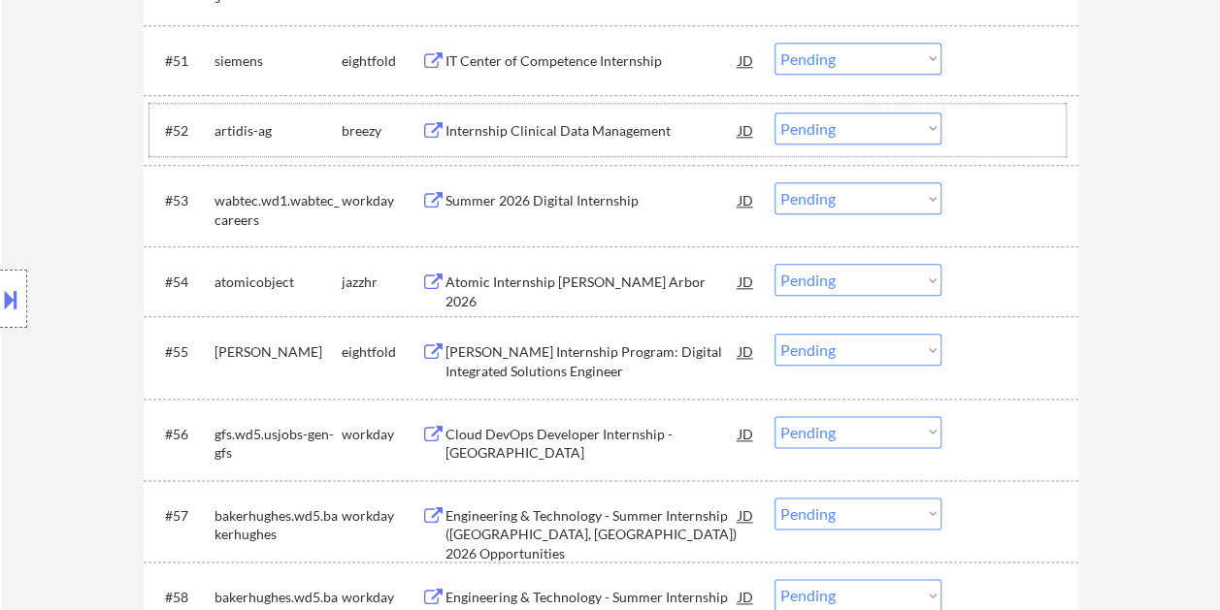
click at [981, 107] on div "#52 artidis-ag breezy Internship Clinical Data Management JD Choose an option..…" at bounding box center [607, 130] width 916 height 52
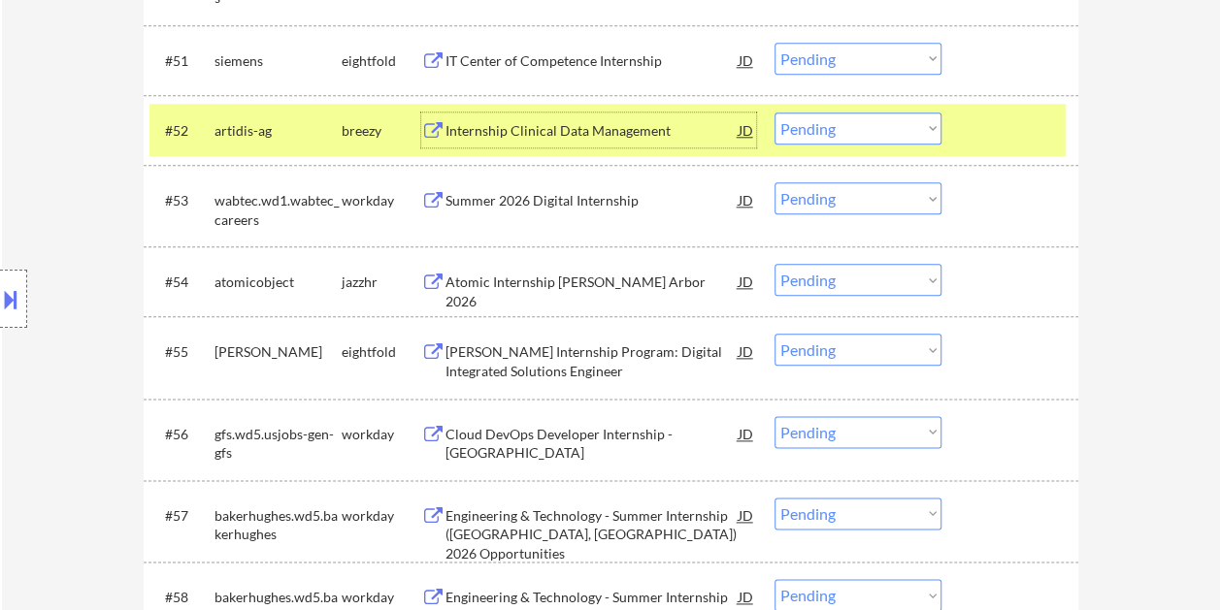
click at [574, 131] on div "Internship Clinical Data Management" at bounding box center [591, 130] width 293 height 19
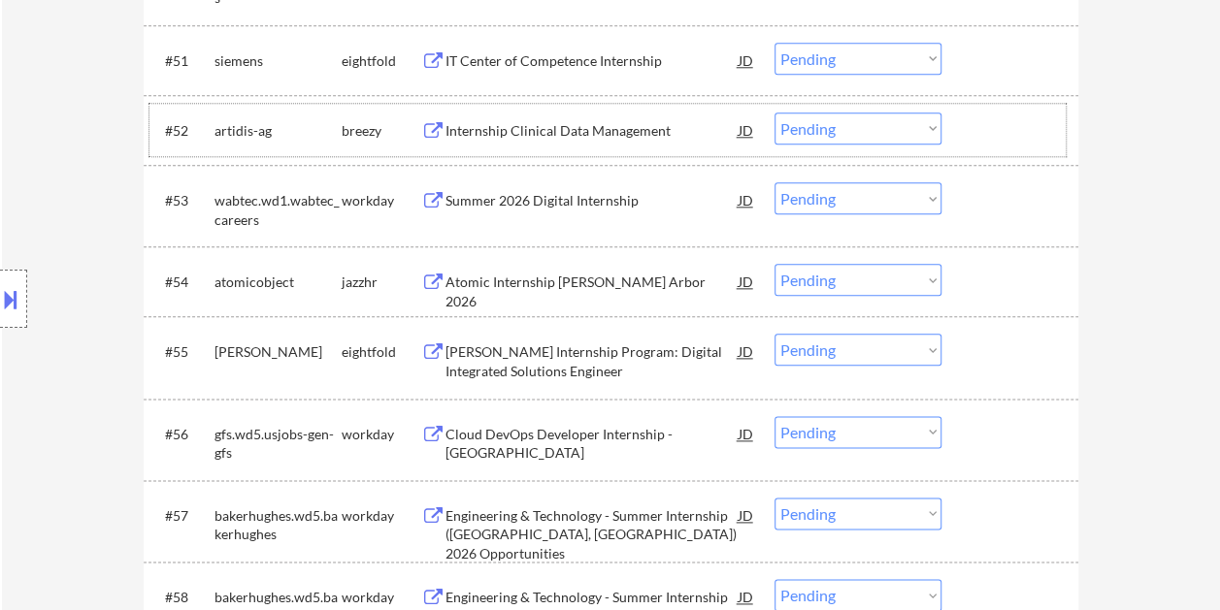
click at [969, 121] on div at bounding box center [1011, 130] width 85 height 35
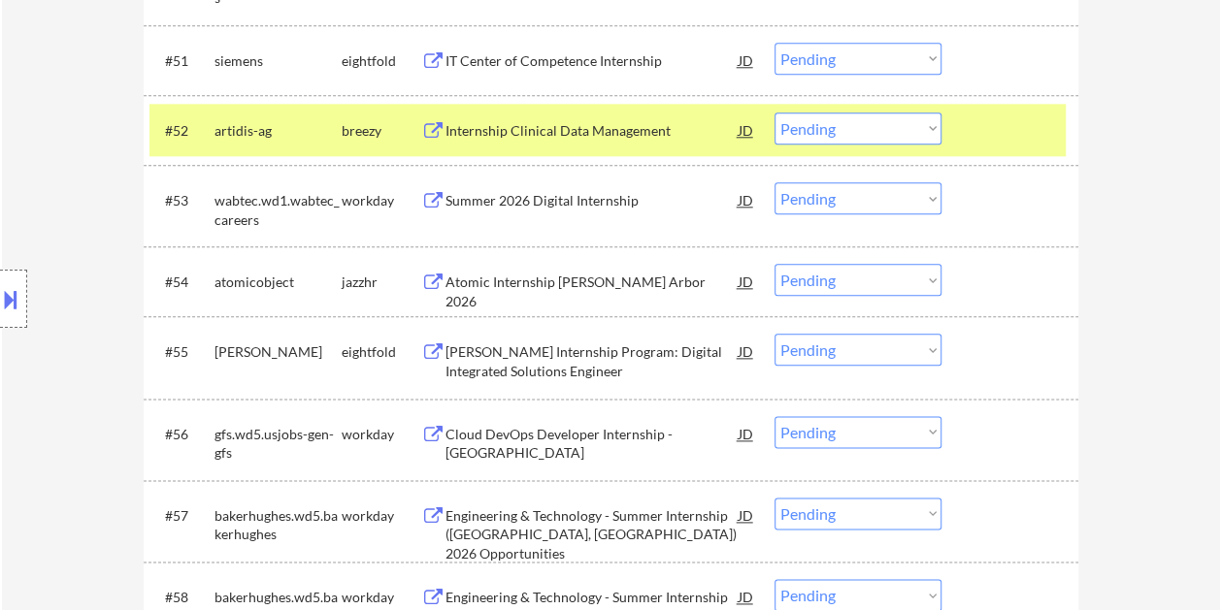
click at [934, 124] on select "Choose an option... Pending Applied Excluded (Questions) Excluded (Expired) Exc…" at bounding box center [857, 129] width 167 height 32
click at [774, 113] on select "Choose an option... Pending Applied Excluded (Questions) Excluded (Expired) Exc…" at bounding box center [857, 129] width 167 height 32
select select ""pending""
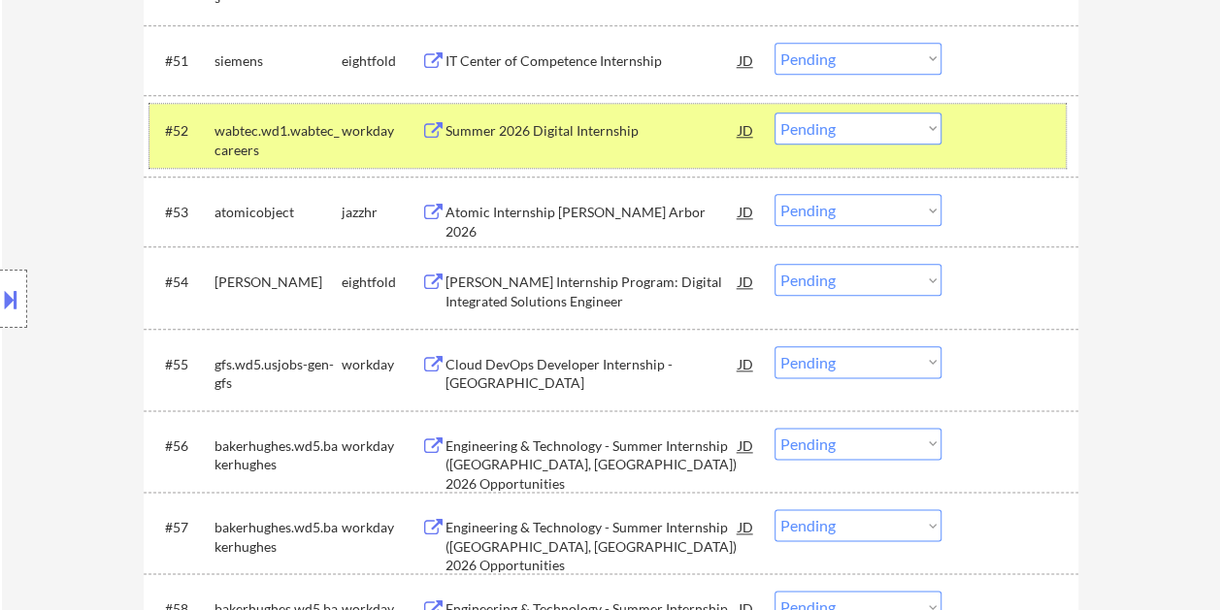
click at [988, 126] on div at bounding box center [1011, 130] width 85 height 35
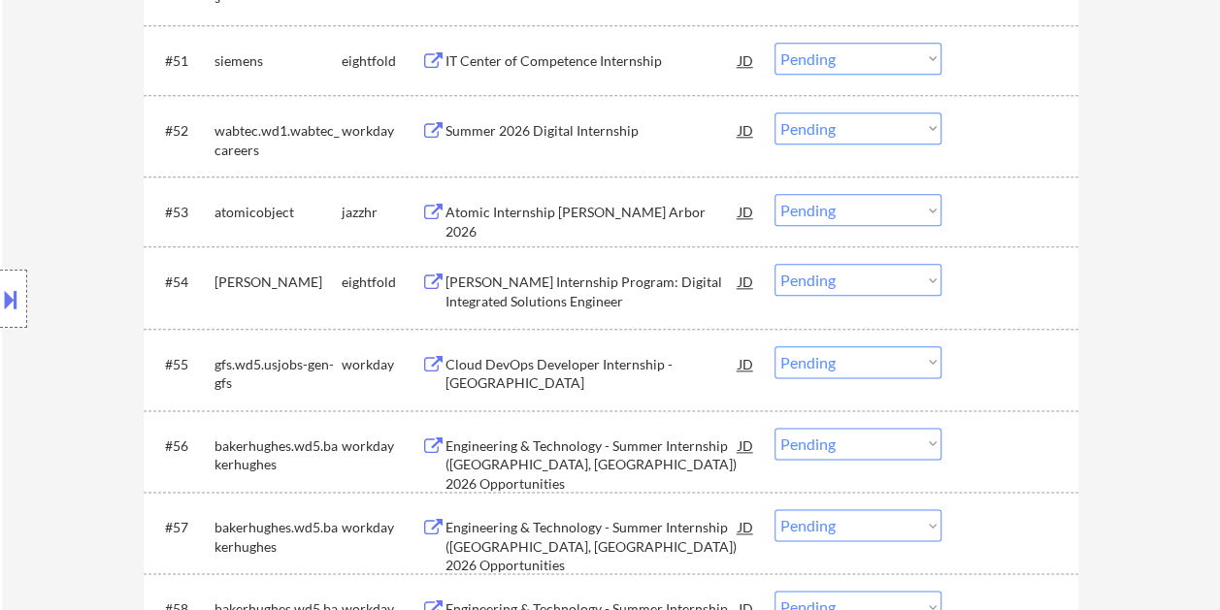
click at [1017, 274] on div at bounding box center [1011, 281] width 85 height 35
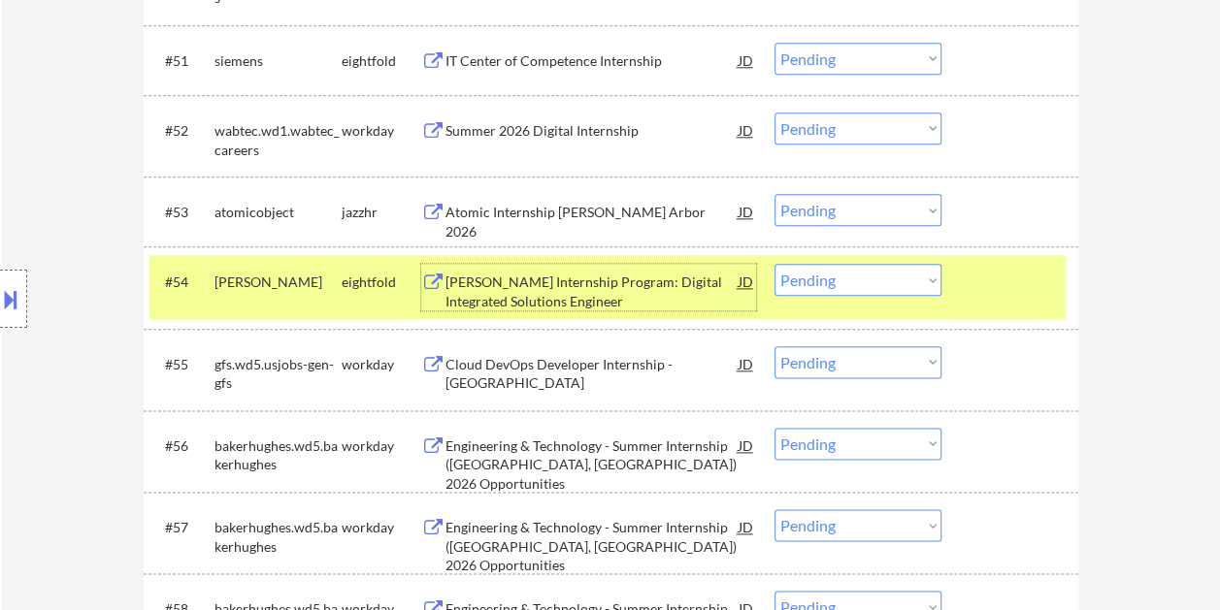
click at [675, 283] on div "Eaton Internship Program: Digital Integrated Solutions Engineer" at bounding box center [591, 292] width 293 height 38
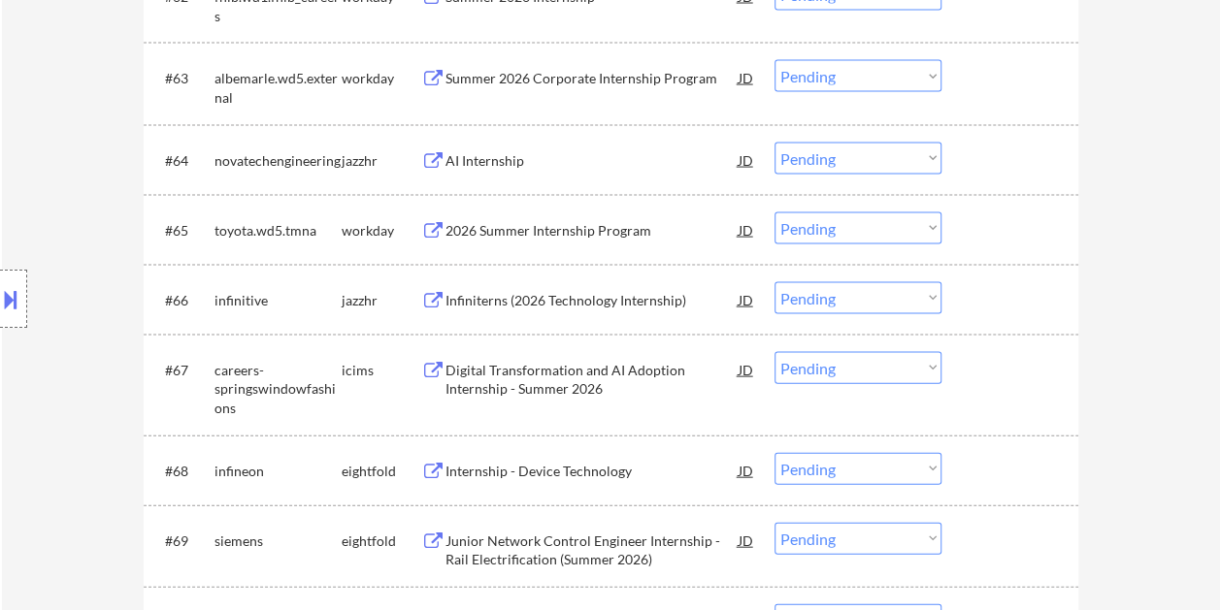
scroll to position [5725, 0]
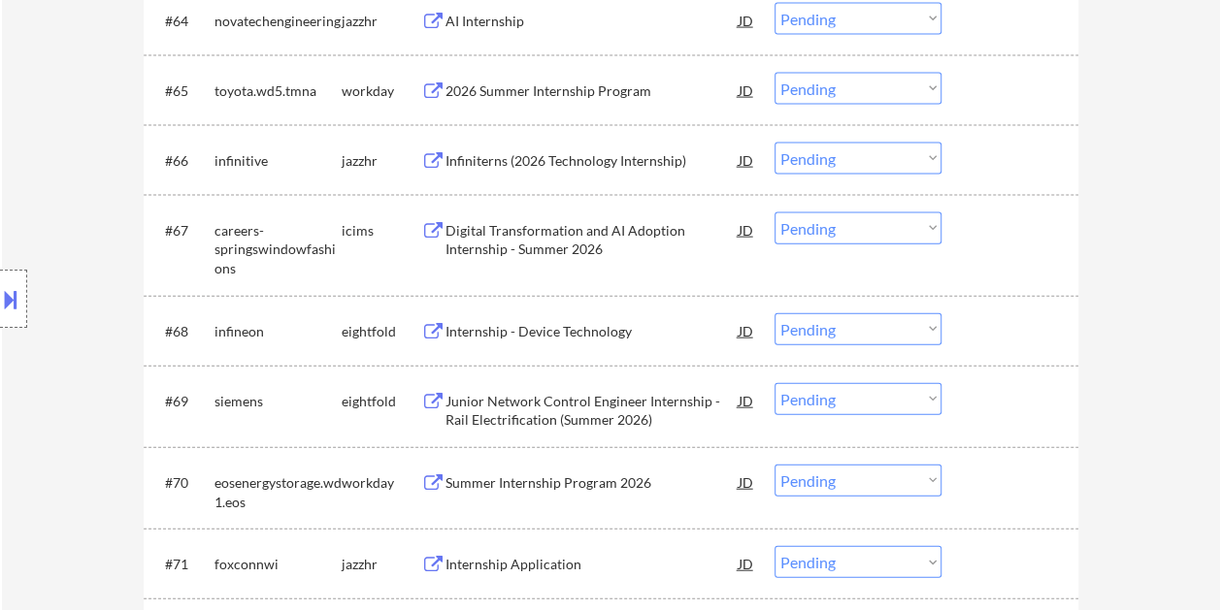
click at [1007, 167] on div at bounding box center [1011, 160] width 85 height 35
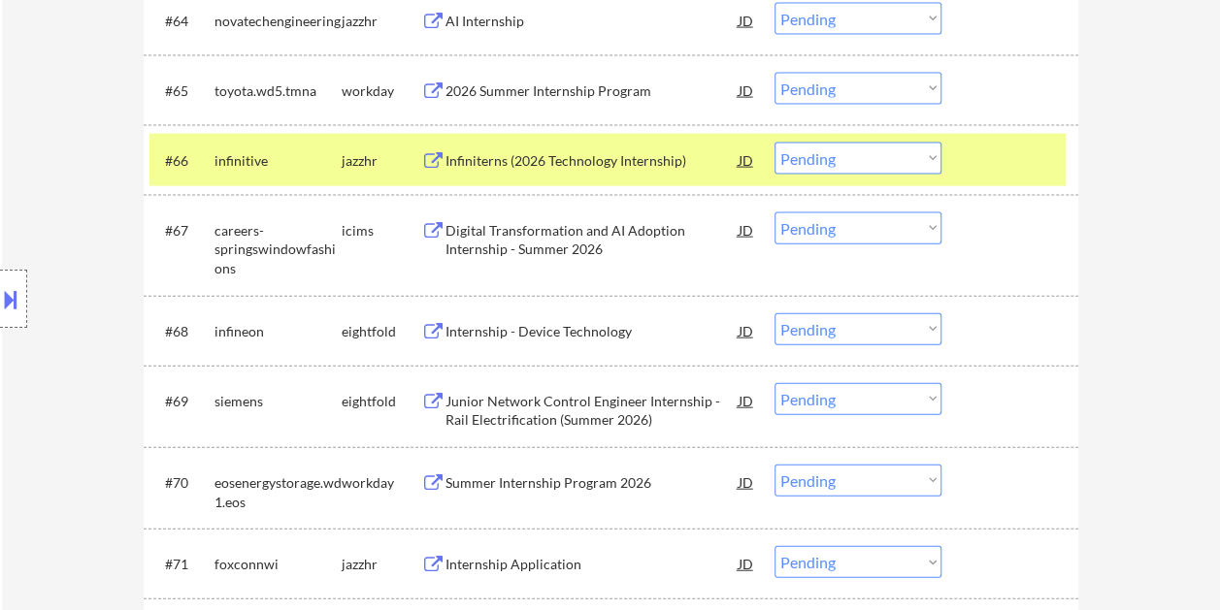
click at [530, 163] on div "Infiniterns (2026 Technology Internship)" at bounding box center [591, 160] width 293 height 19
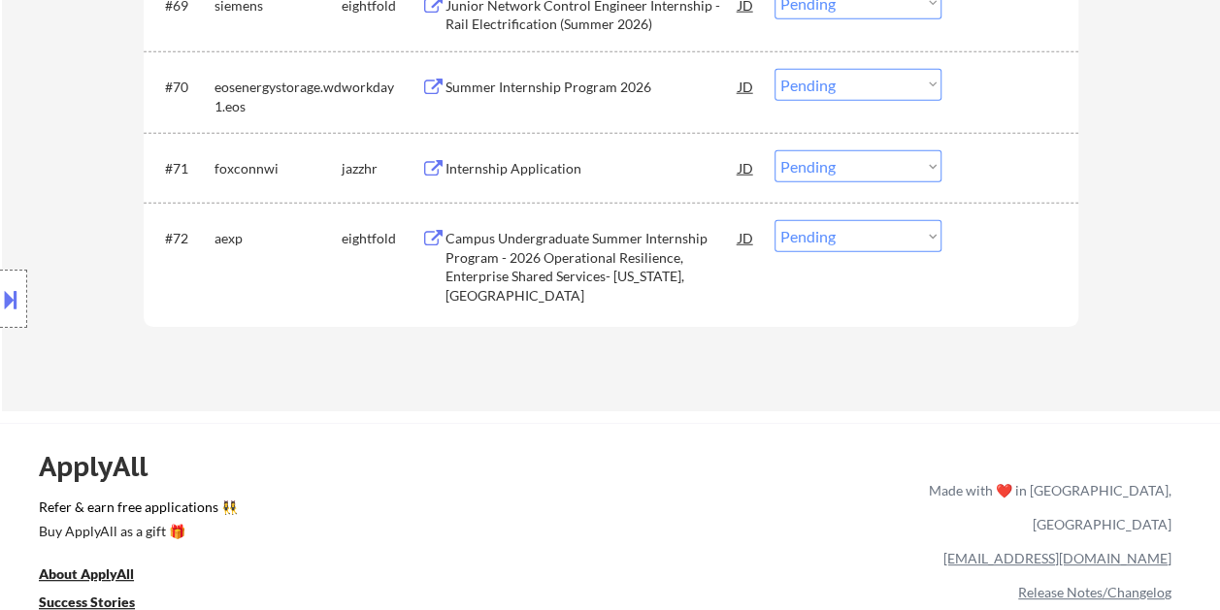
scroll to position [6016, 0]
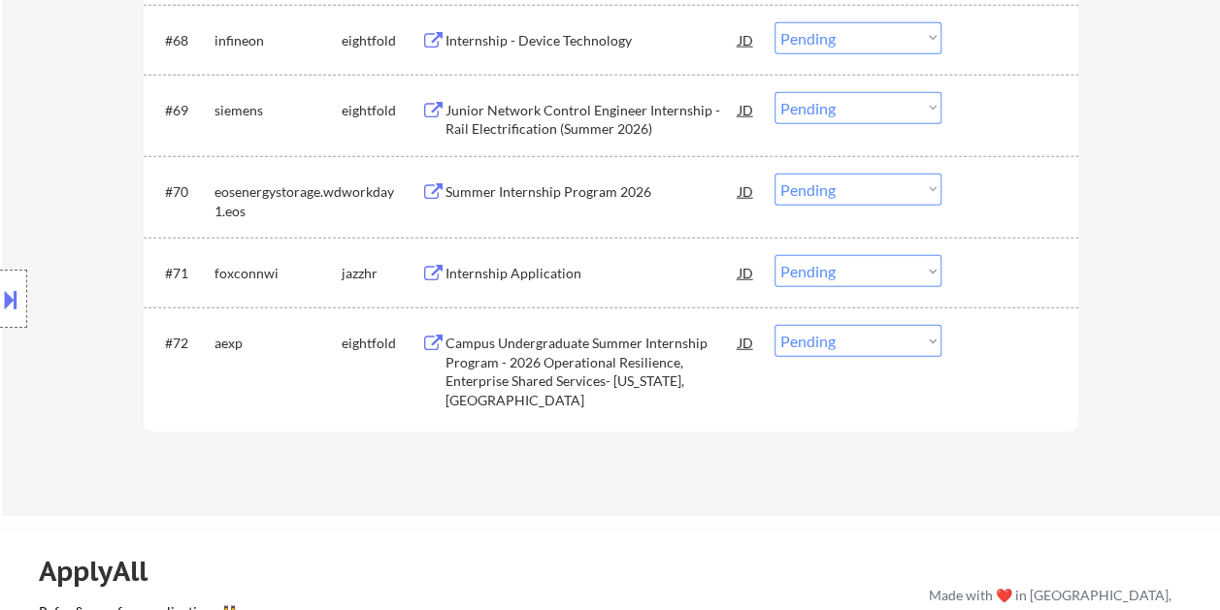
click at [982, 355] on div at bounding box center [1011, 342] width 85 height 35
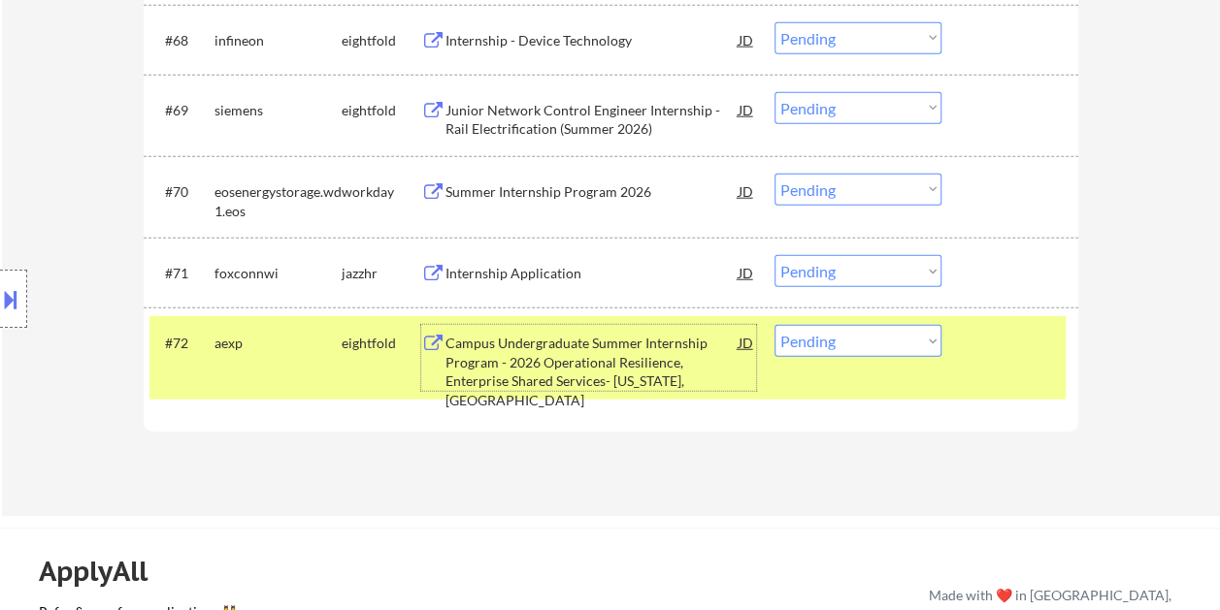
click at [690, 367] on div "Campus Undergraduate Summer Internship Program - 2026 Operational Resilience, E…" at bounding box center [591, 372] width 293 height 76
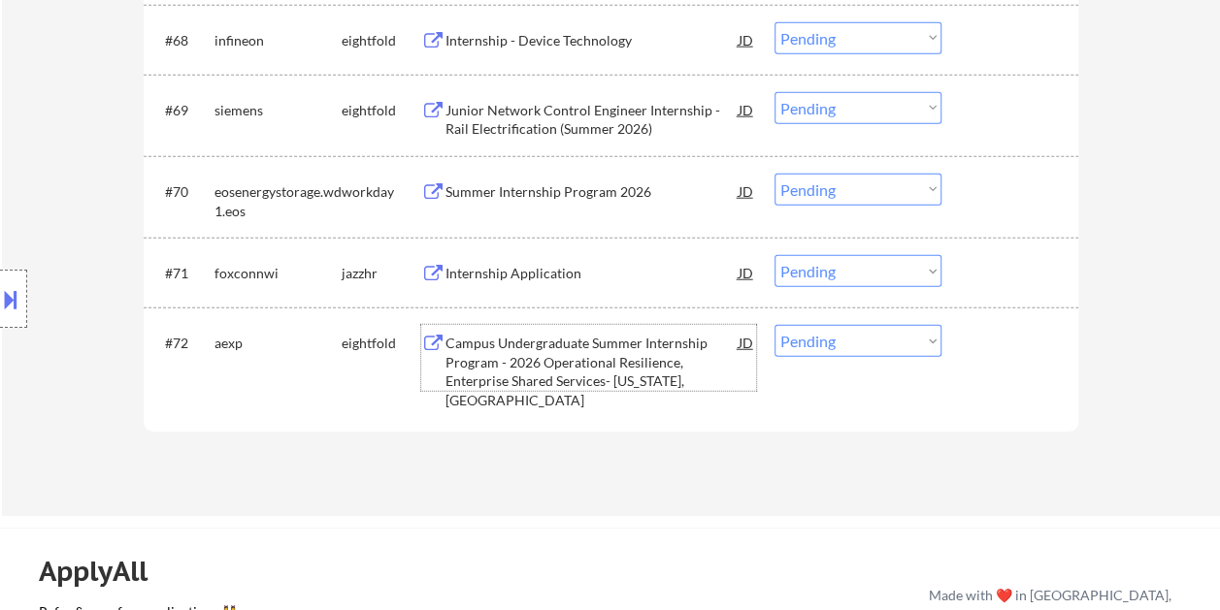
click at [511, 375] on div "Campus Undergraduate Summer Internship Program - 2026 Operational Resilience, E…" at bounding box center [591, 372] width 293 height 76
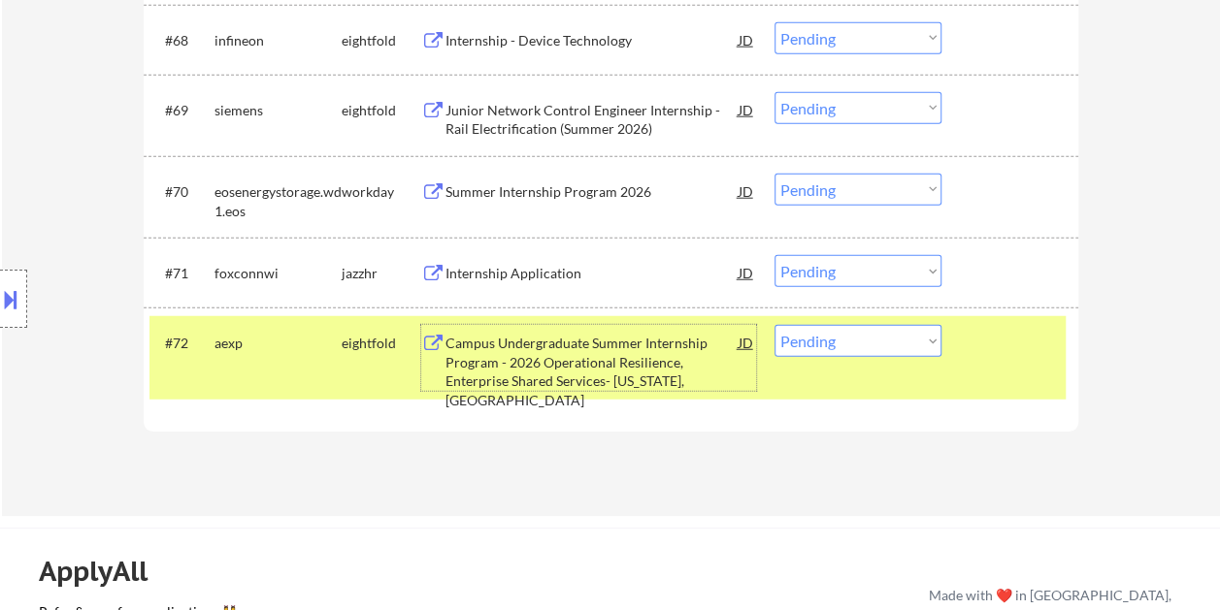
click at [935, 342] on select "Choose an option... Pending Applied Excluded (Questions) Excluded (Expired) Exc…" at bounding box center [857, 341] width 167 height 32
select select ""excluded""
click at [774, 325] on select "Choose an option... Pending Applied Excluded (Questions) Excluded (Expired) Exc…" at bounding box center [857, 341] width 167 height 32
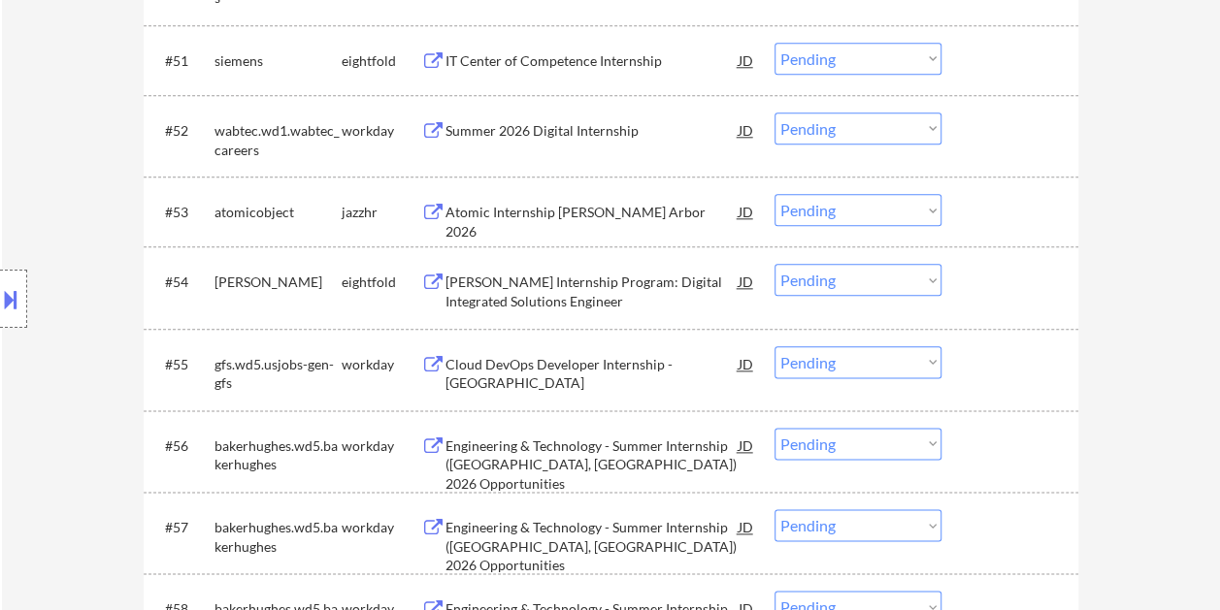
scroll to position [4657, 0]
click at [959, 291] on div "#54 eaton eightfold Eaton Internship Program: Digital Integrated Solutions Engi…" at bounding box center [607, 287] width 916 height 64
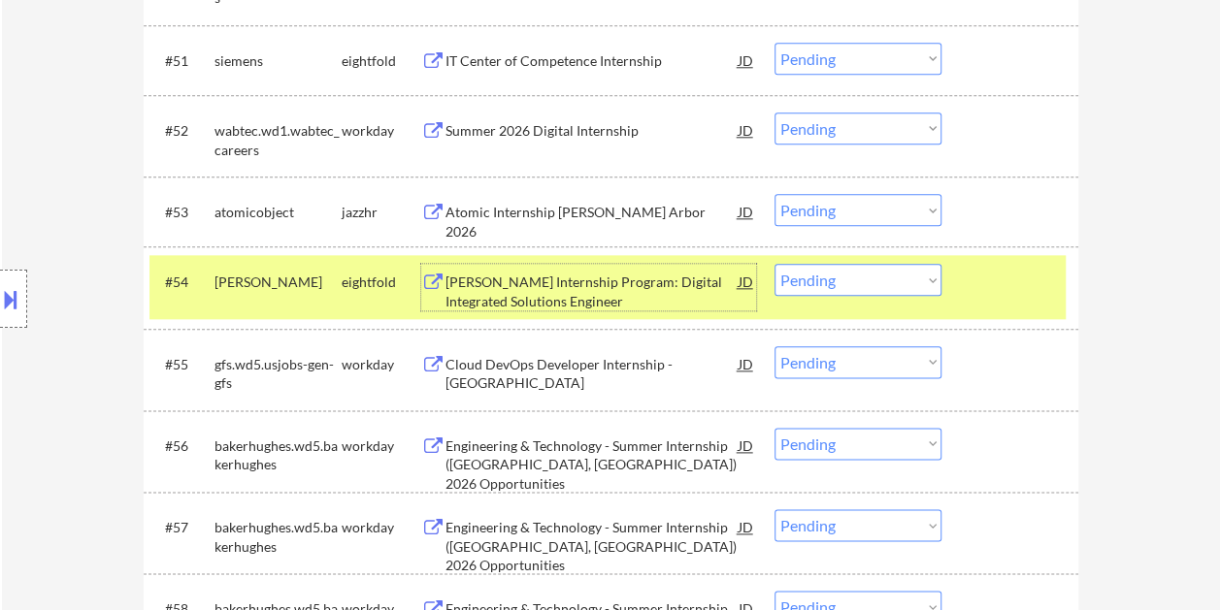
click at [606, 301] on div "Eaton Internship Program: Digital Integrated Solutions Engineer" at bounding box center [591, 292] width 293 height 38
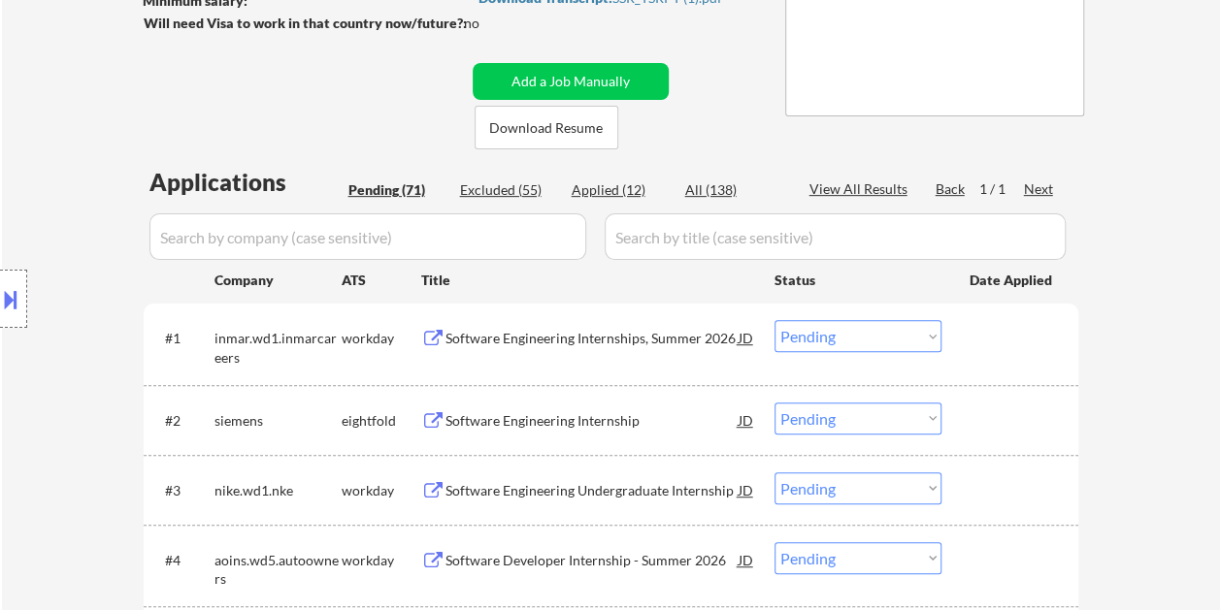
scroll to position [388, 0]
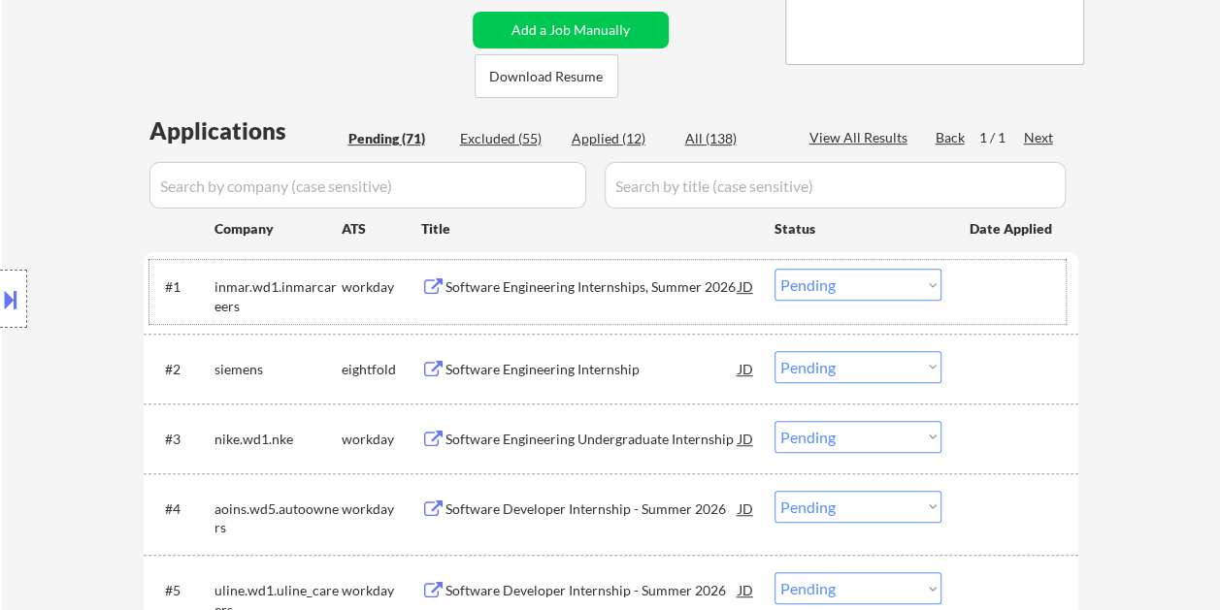
drag, startPoint x: 983, startPoint y: 267, endPoint x: 794, endPoint y: 302, distance: 192.4
click at [984, 270] on div "#1 inmar.wd1.inmarcareers workday Software Engineering Internships, Summer 2026…" at bounding box center [607, 292] width 916 height 64
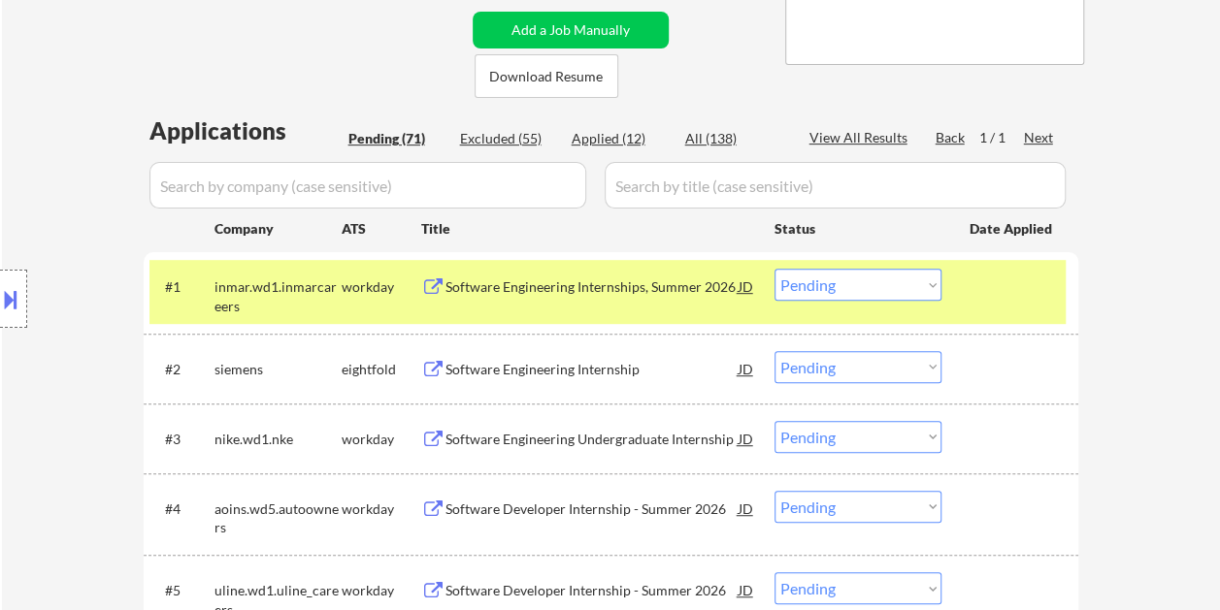
click at [669, 298] on div "Software Engineering Internships, Summer 2026" at bounding box center [591, 286] width 293 height 35
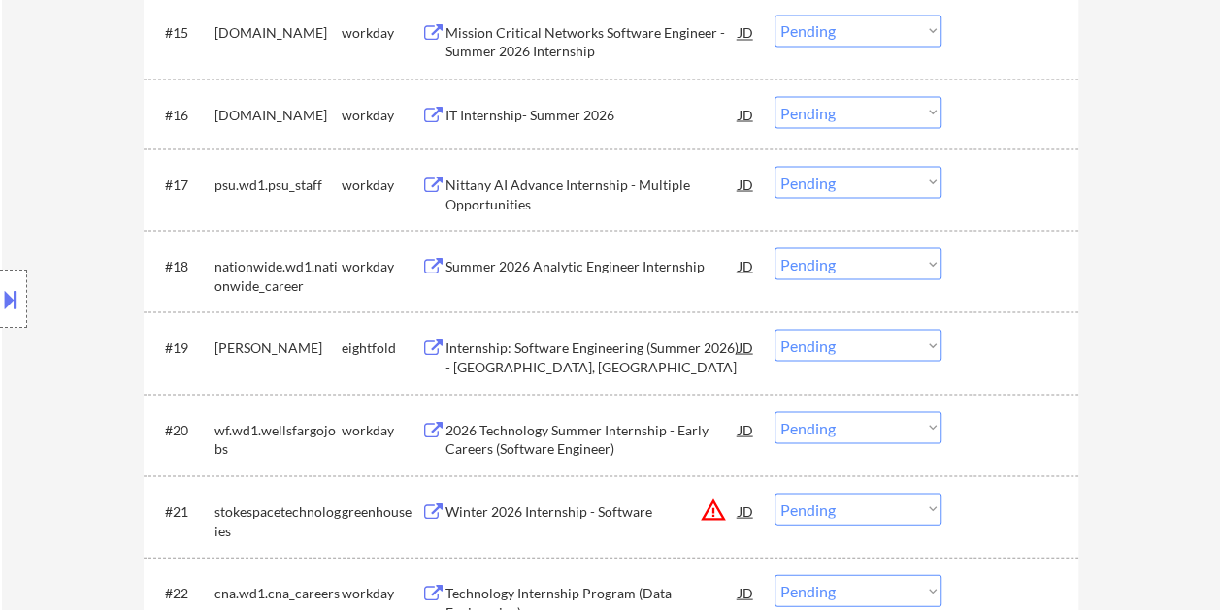
scroll to position [1844, 0]
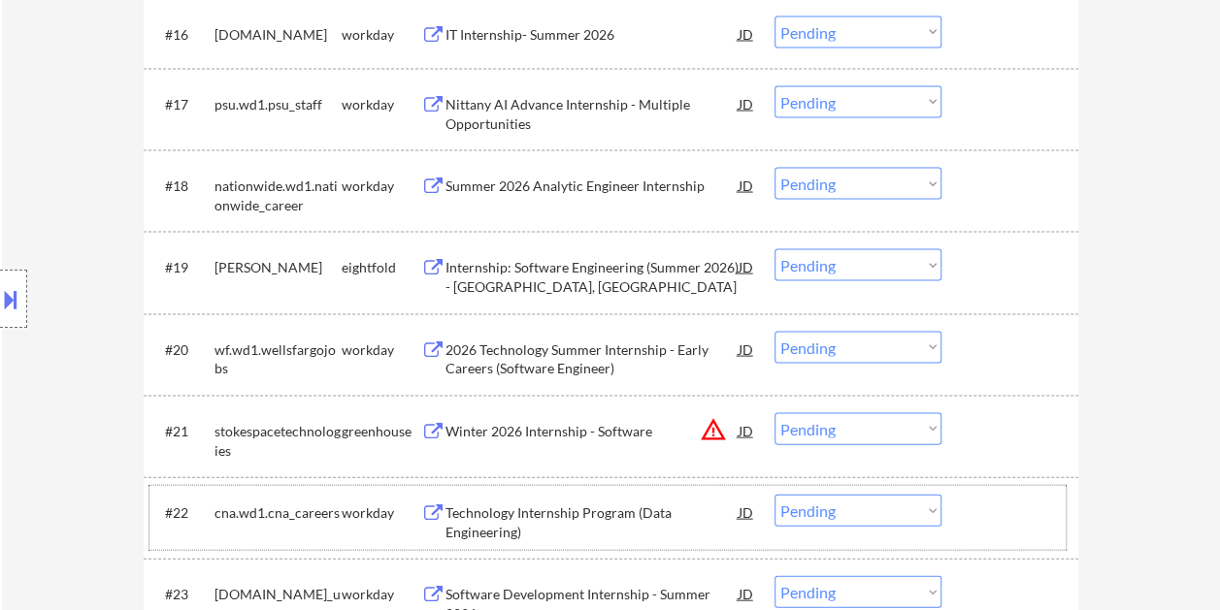
click at [1005, 522] on div at bounding box center [1011, 512] width 85 height 35
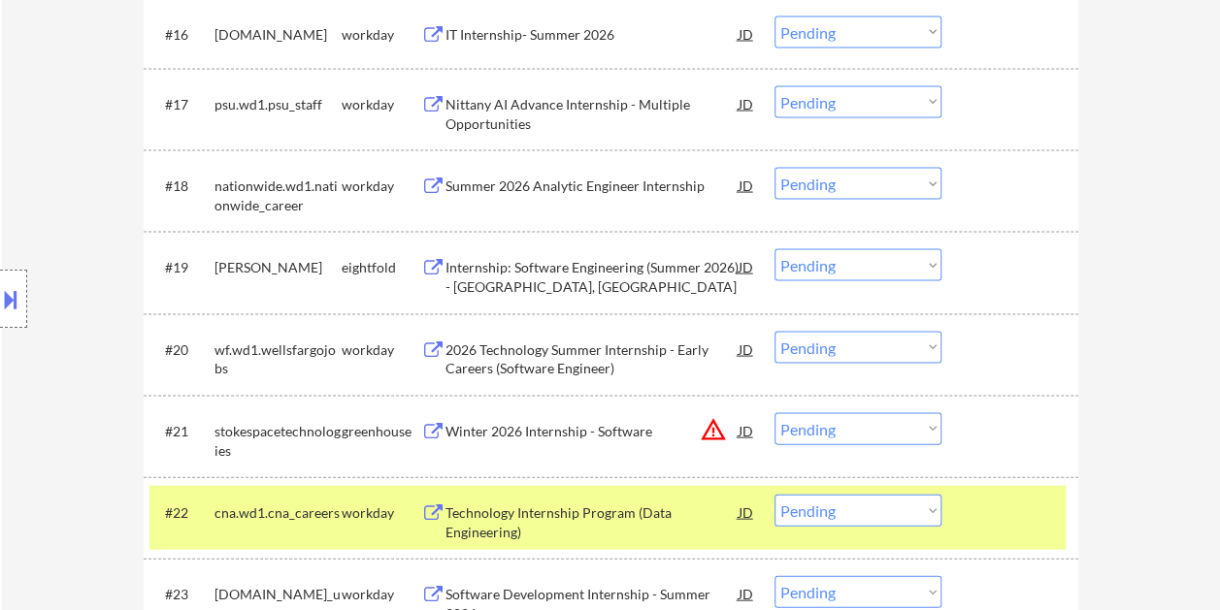
click at [514, 522] on div "Technology Internship Program (Data Engineering)" at bounding box center [591, 523] width 293 height 38
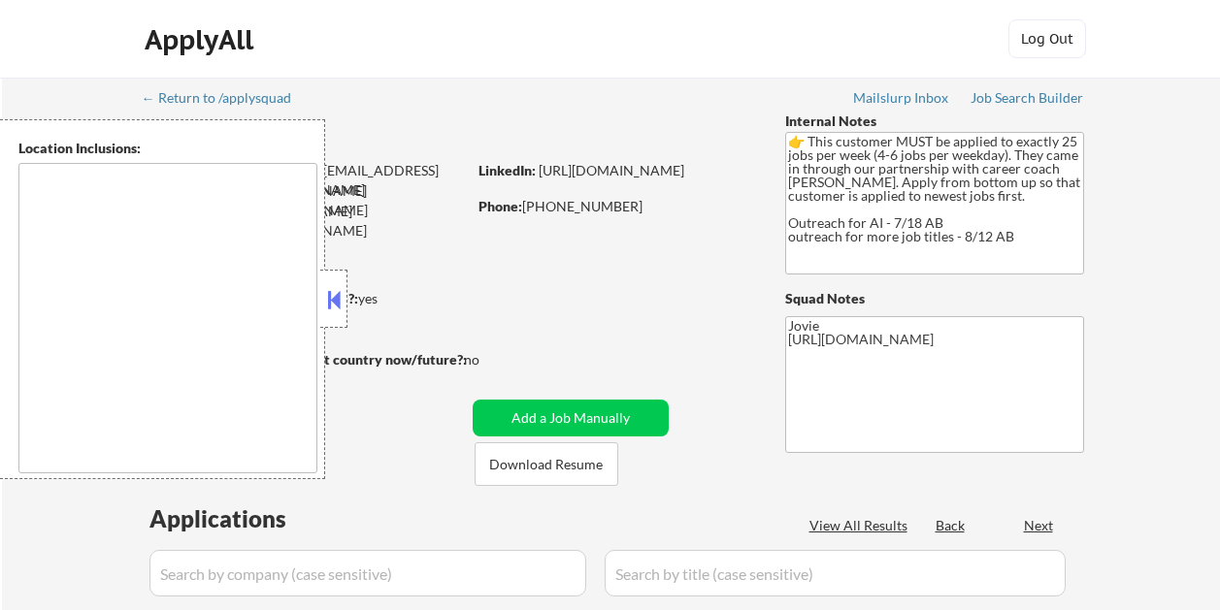
select select ""pending""
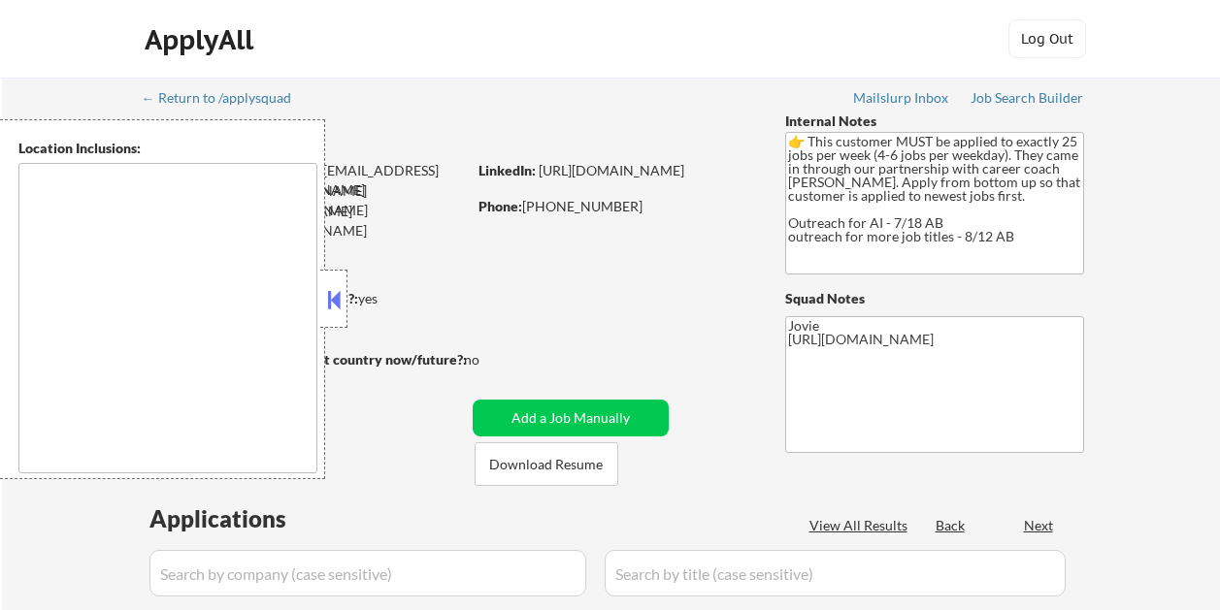
select select ""pending""
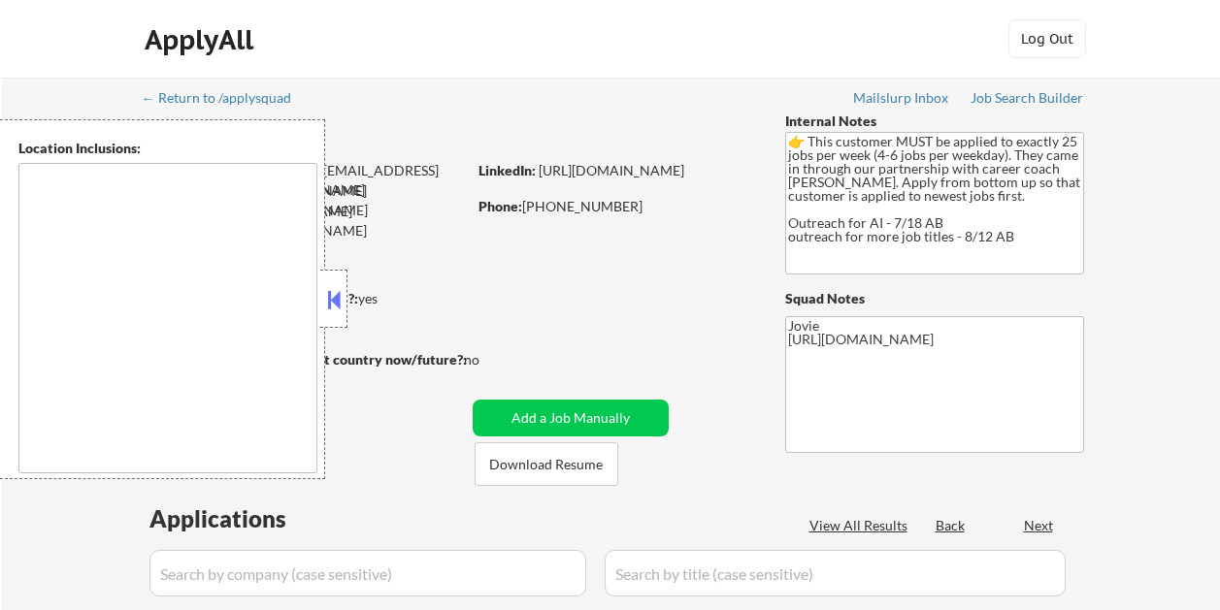
select select ""pending""
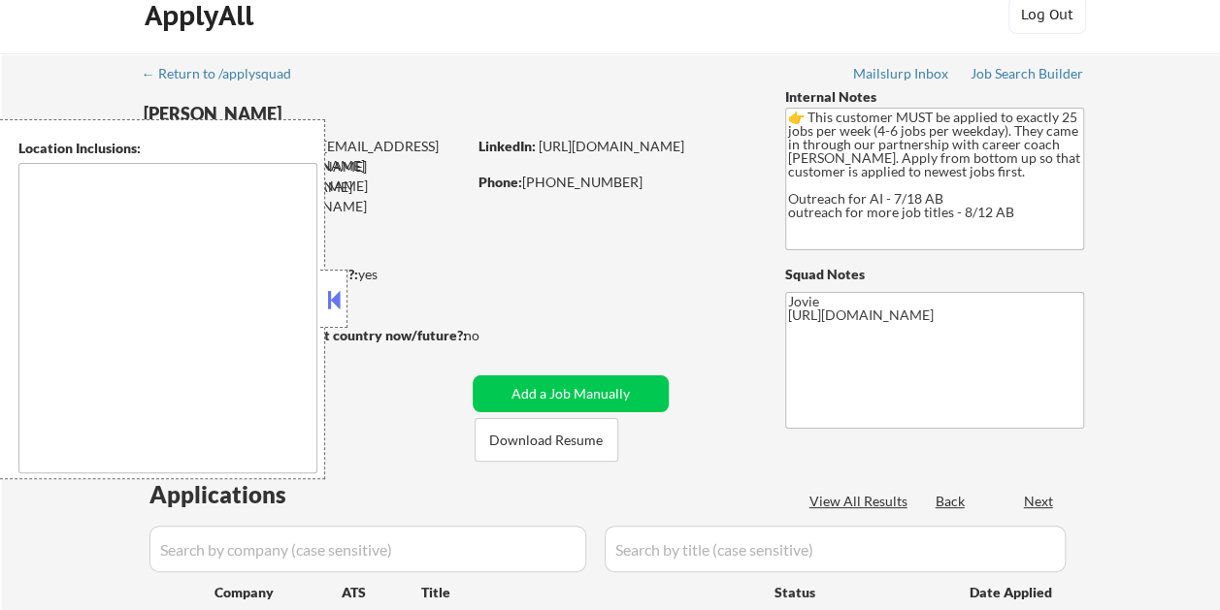
scroll to position [97, 0]
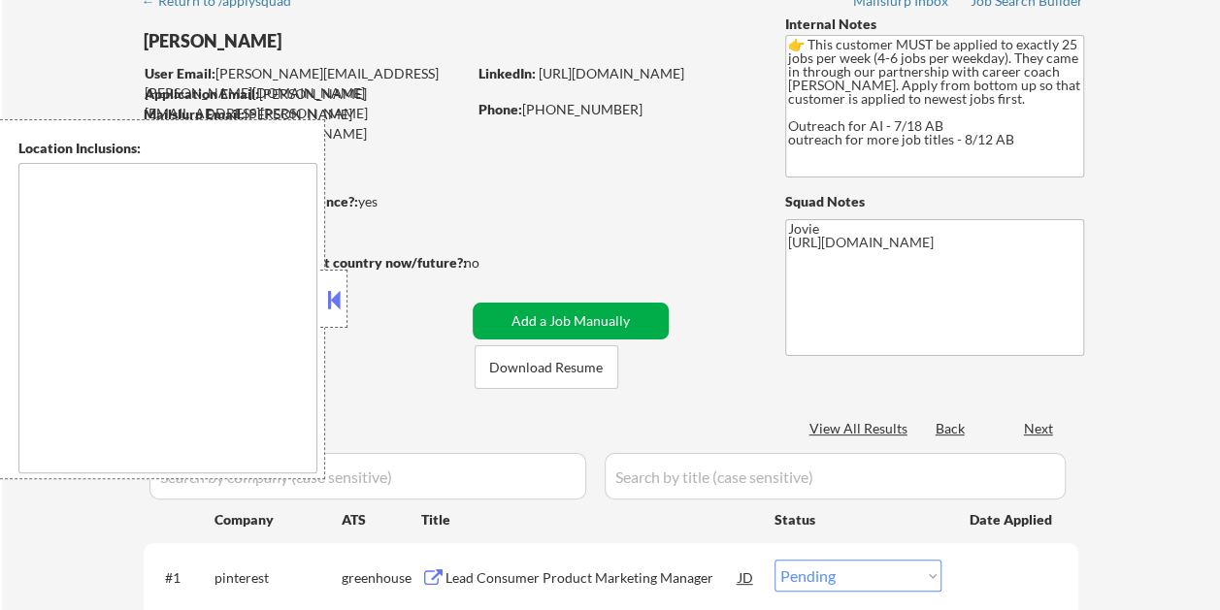
type textarea "[GEOGRAPHIC_DATA], [GEOGRAPHIC_DATA] [GEOGRAPHIC_DATA], [GEOGRAPHIC_DATA] [GEOG…"
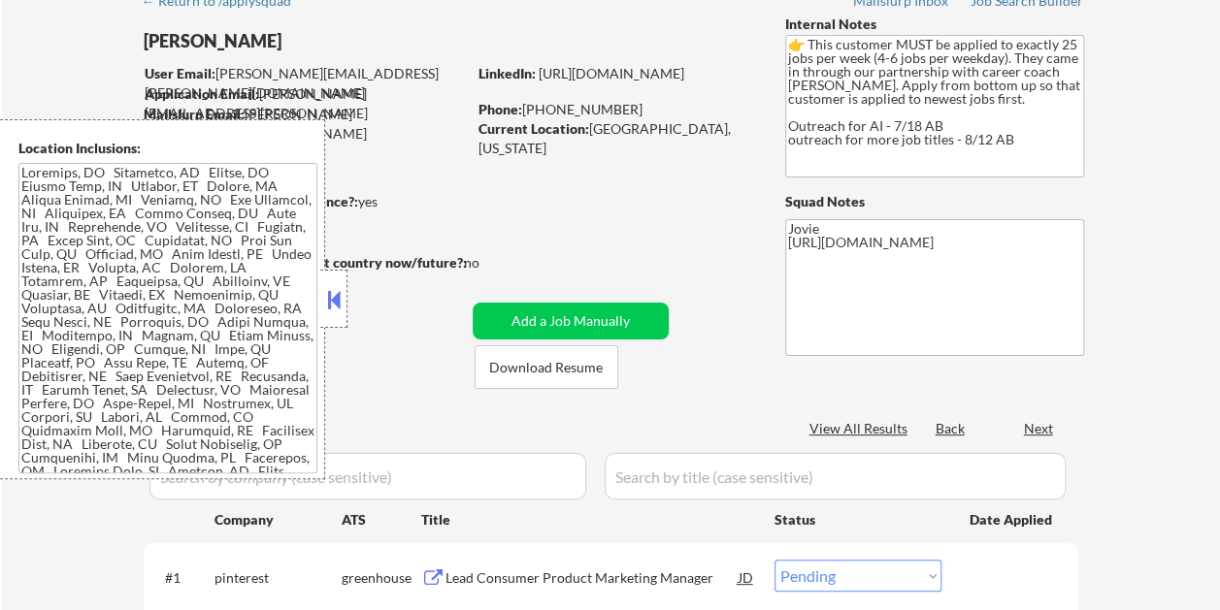
click at [343, 291] on button at bounding box center [333, 299] width 21 height 29
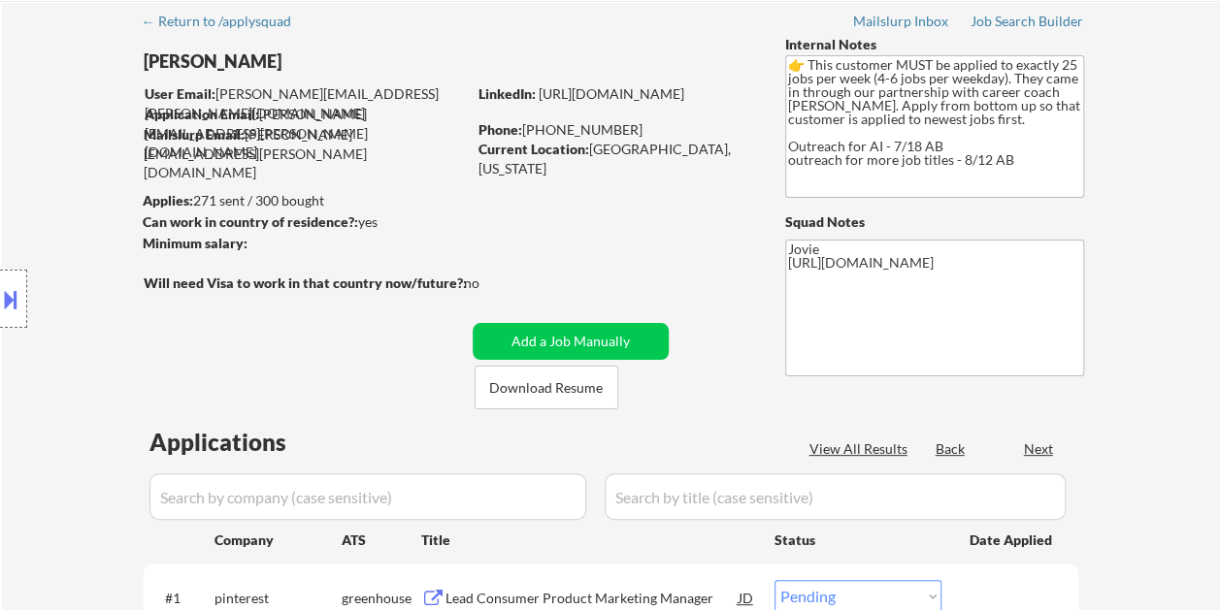
scroll to position [0, 0]
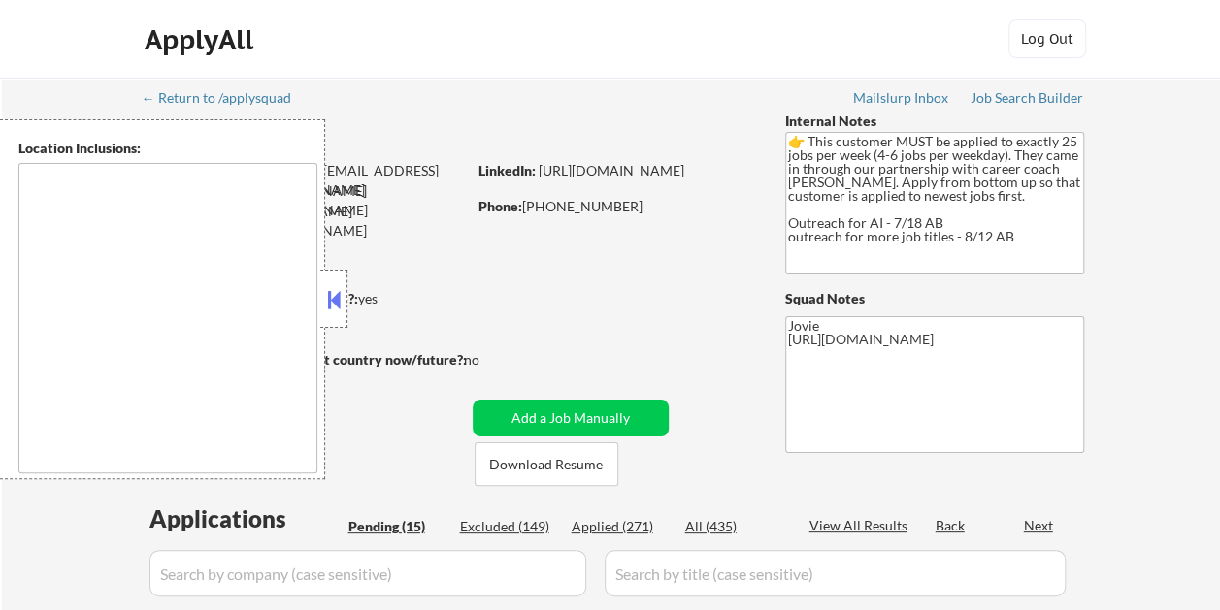
select select ""pending""
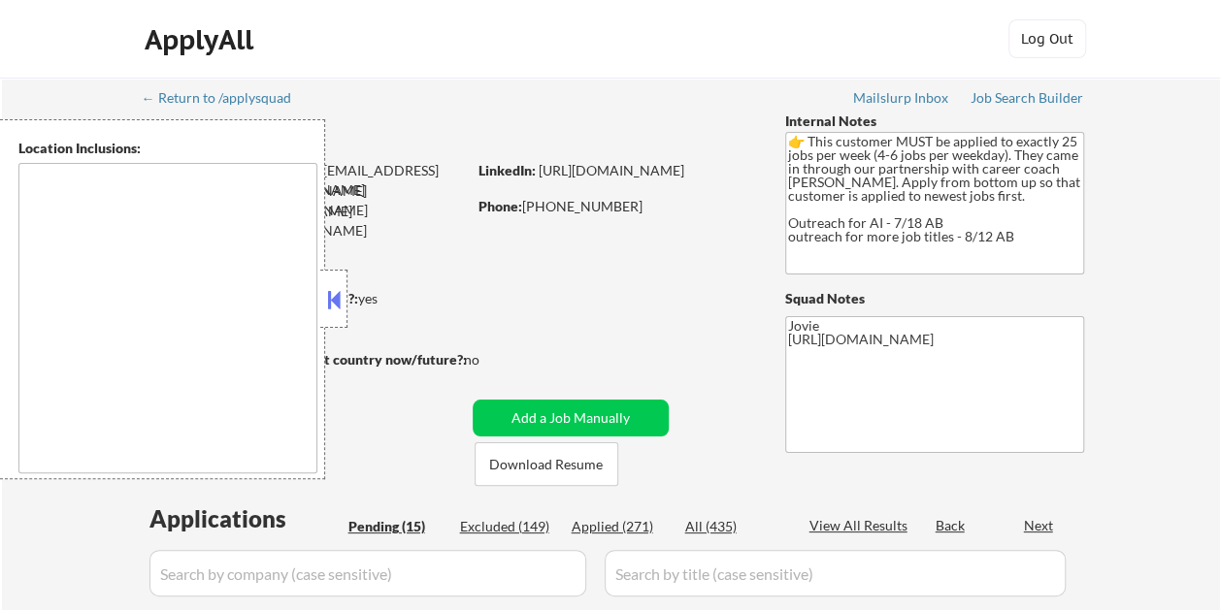
select select ""pending""
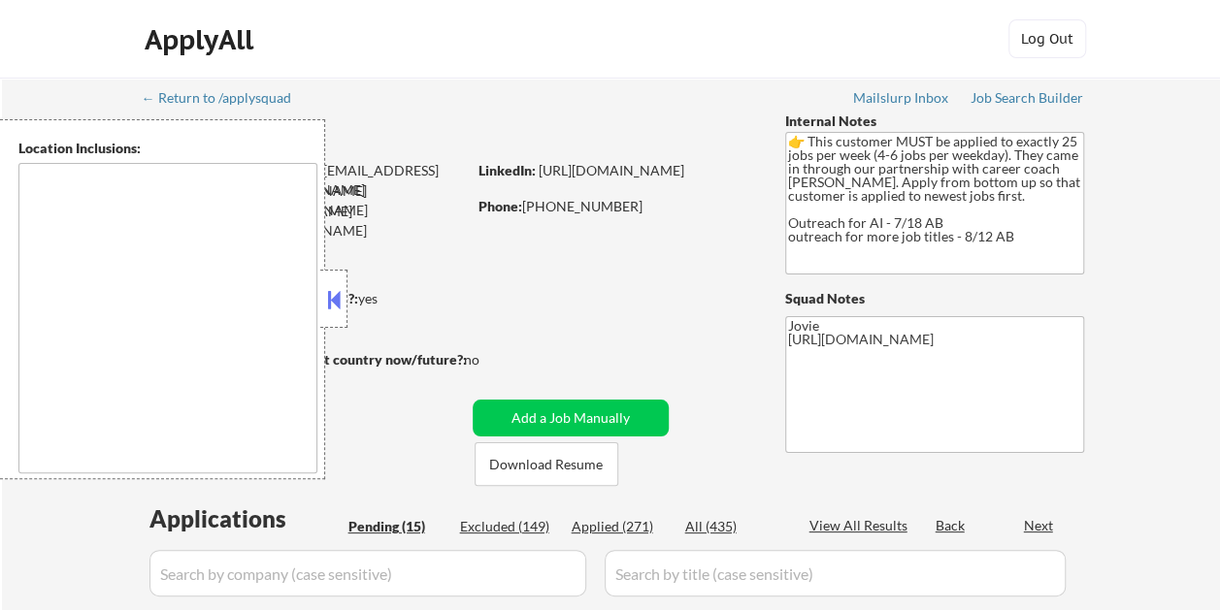
select select ""pending""
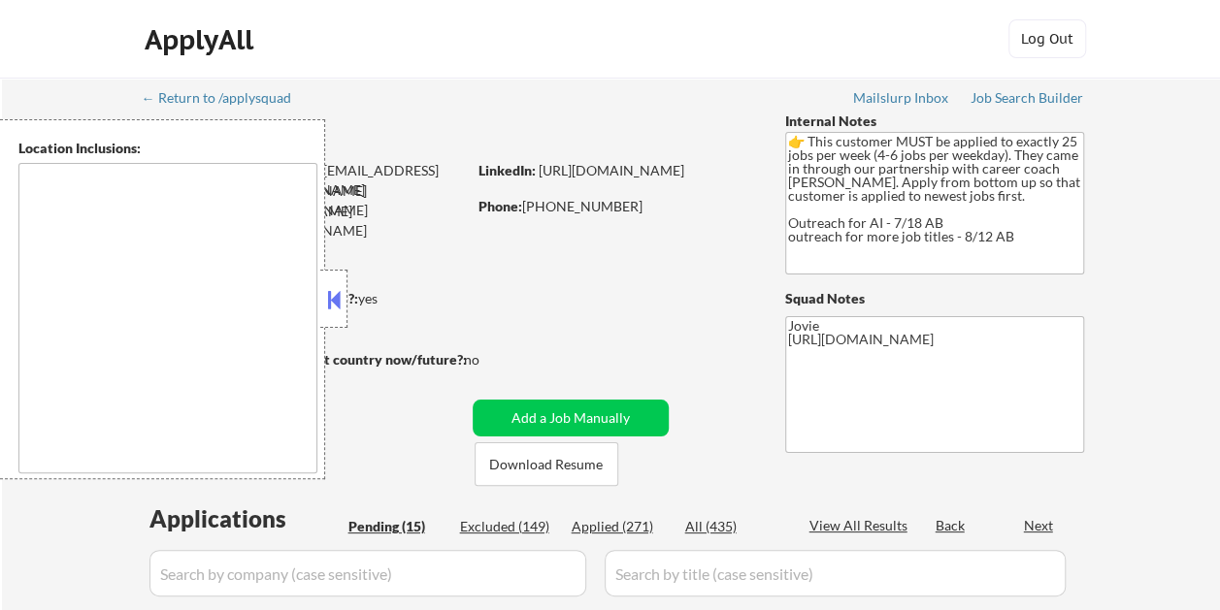
type textarea "[GEOGRAPHIC_DATA], [GEOGRAPHIC_DATA] [GEOGRAPHIC_DATA], [GEOGRAPHIC_DATA] [GEOG…"
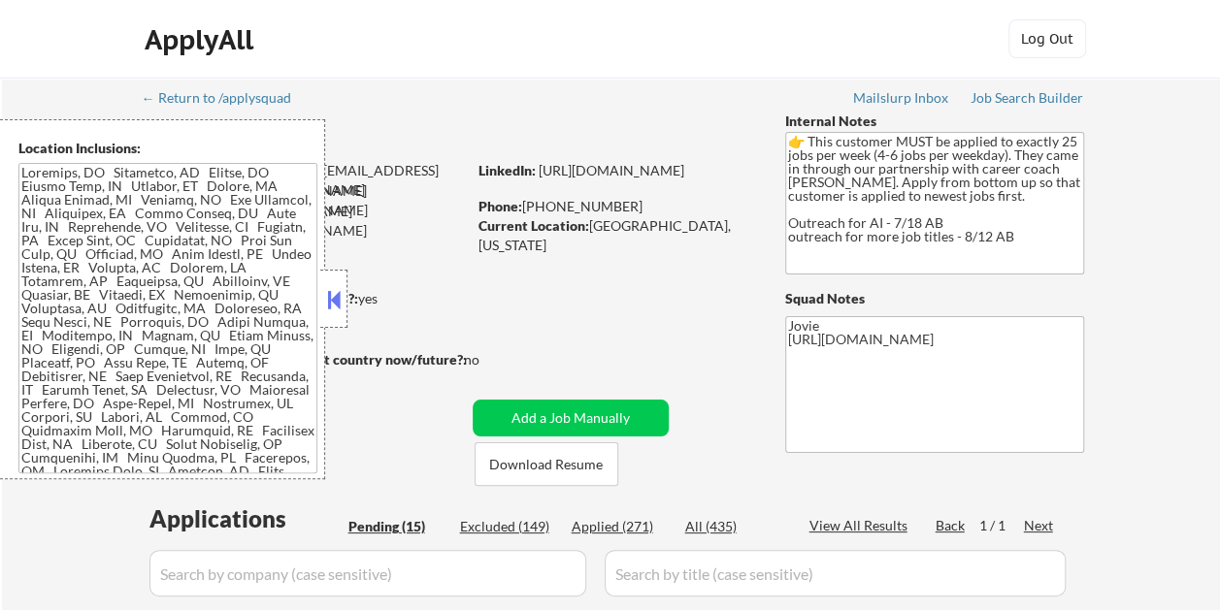
click at [331, 299] on button at bounding box center [333, 299] width 21 height 29
